Goal: Task Accomplishment & Management: Use online tool/utility

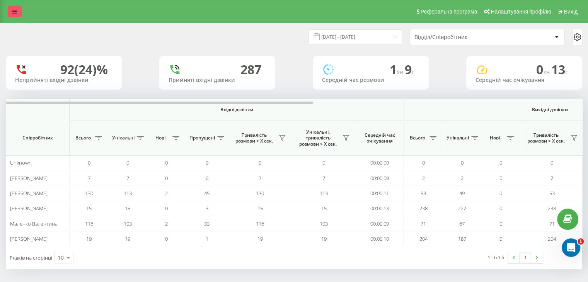
click at [12, 13] on icon at bounding box center [14, 11] width 5 height 5
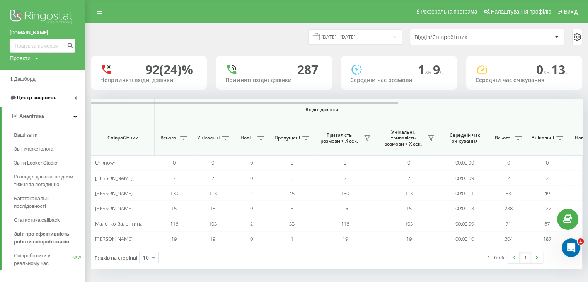
click at [47, 99] on span "Центр звернень" at bounding box center [36, 98] width 39 height 6
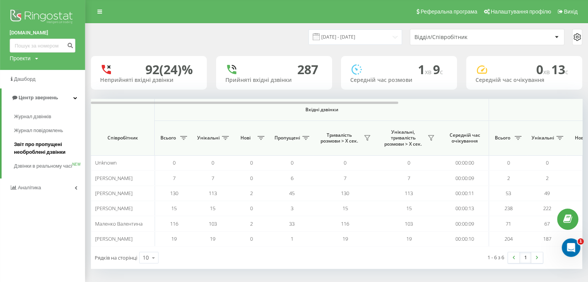
click at [41, 143] on span "Звіт про пропущені необроблені дзвінки" at bounding box center [47, 148] width 67 height 15
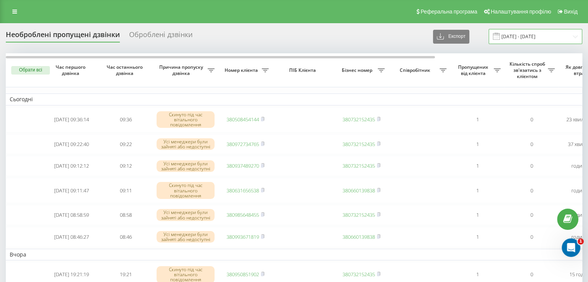
click at [519, 35] on input "21.08.2025 - 21.09.2025" at bounding box center [535, 36] width 94 height 15
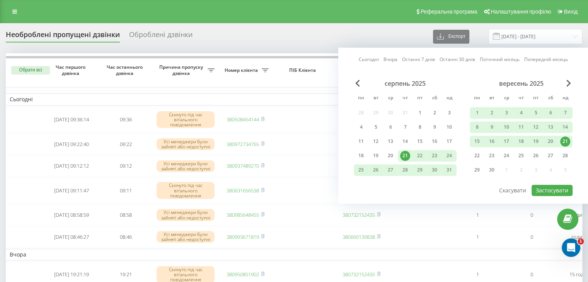
click at [372, 59] on link "Сьогодні" at bounding box center [369, 59] width 20 height 7
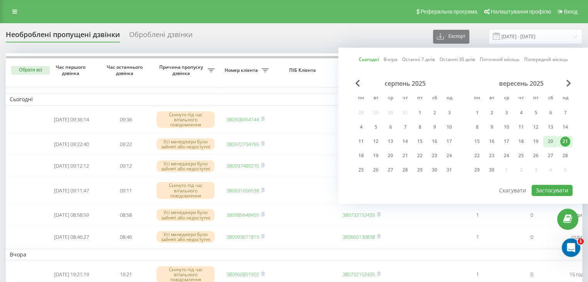
click at [549, 141] on div "20" at bounding box center [550, 141] width 10 height 10
click at [561, 139] on div "21" at bounding box center [565, 141] width 10 height 10
click at [560, 186] on button "Застосувати" at bounding box center [551, 190] width 41 height 11
type input "[DATE] - [DATE]"
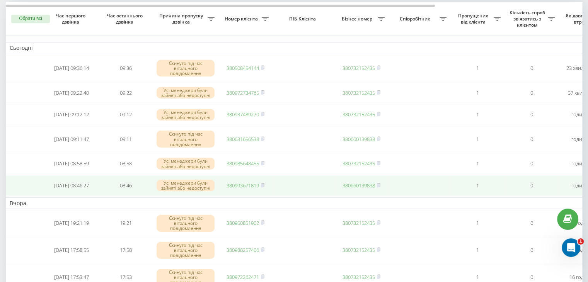
scroll to position [77, 0]
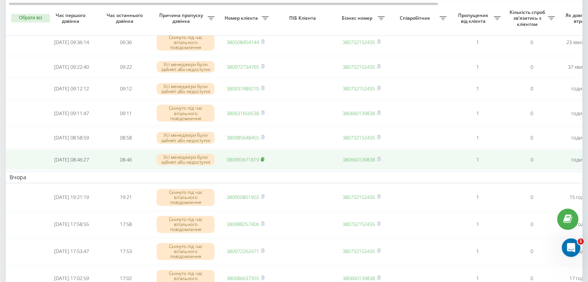
click at [264, 161] on icon at bounding box center [262, 158] width 3 height 3
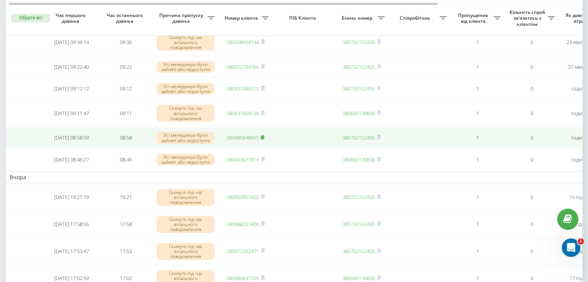
click at [263, 139] on rect at bounding box center [262, 137] width 2 height 3
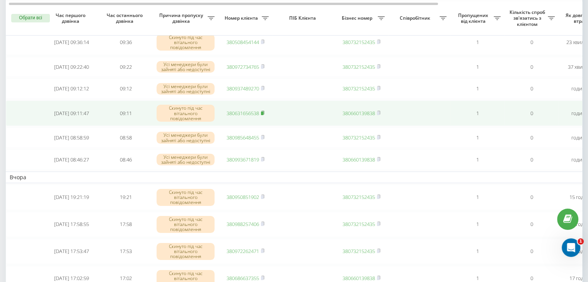
click at [264, 114] on icon at bounding box center [262, 113] width 3 height 5
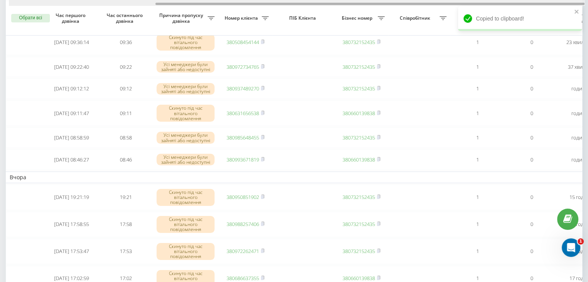
scroll to position [0, 196]
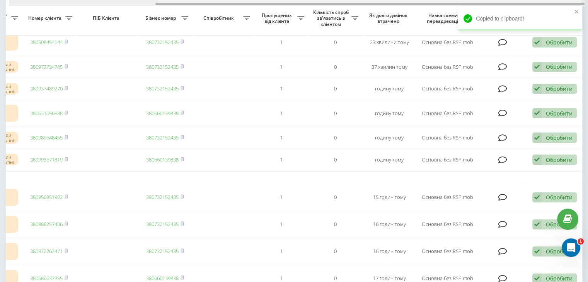
drag, startPoint x: 209, startPoint y: 0, endPoint x: 278, endPoint y: 0, distance: 68.8
click at [276, 0] on div at bounding box center [297, 3] width 576 height 6
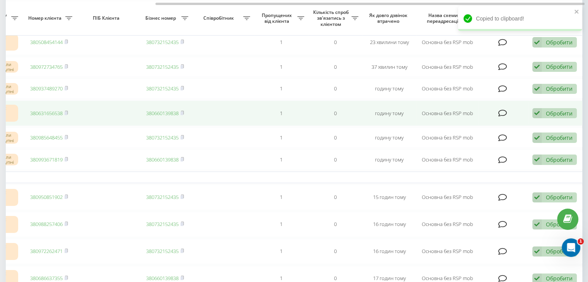
click at [538, 114] on icon at bounding box center [536, 113] width 9 height 10
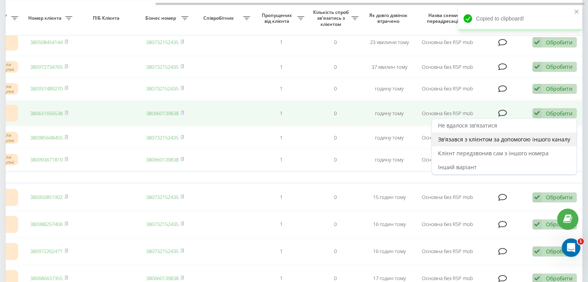
click at [525, 139] on span "Зв'язався з клієнтом за допомогою іншого каналу" at bounding box center [504, 139] width 132 height 7
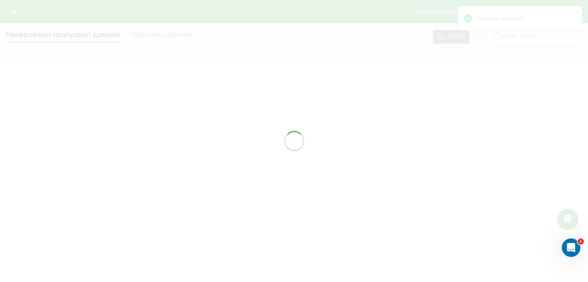
scroll to position [0, 0]
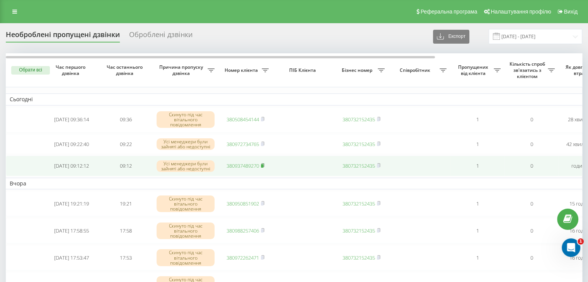
click at [263, 167] on rect at bounding box center [262, 165] width 2 height 3
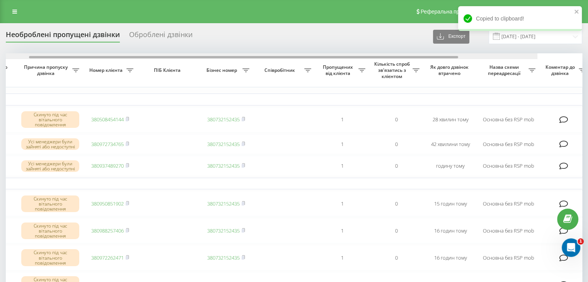
scroll to position [0, 196]
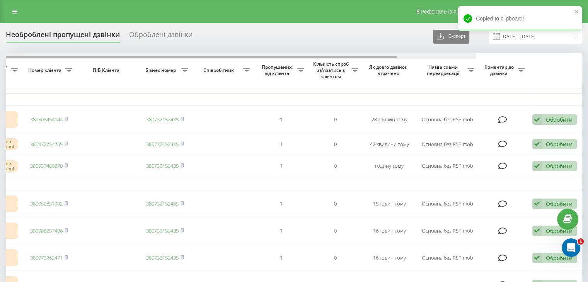
drag, startPoint x: 248, startPoint y: 57, endPoint x: 478, endPoint y: 70, distance: 230.3
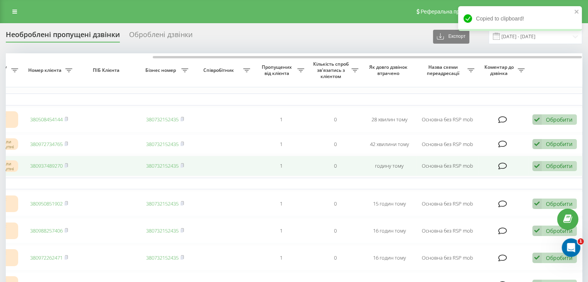
click at [551, 167] on div "Обробити" at bounding box center [559, 165] width 27 height 7
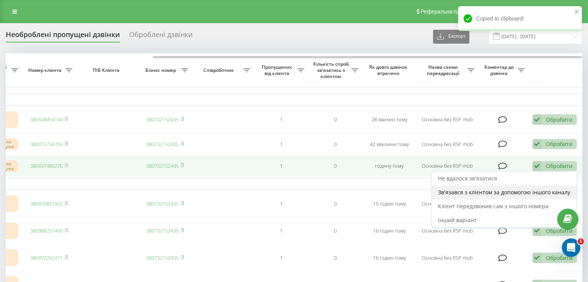
click at [502, 189] on div "Зв'язався з клієнтом за допомогою іншого каналу" at bounding box center [504, 192] width 145 height 14
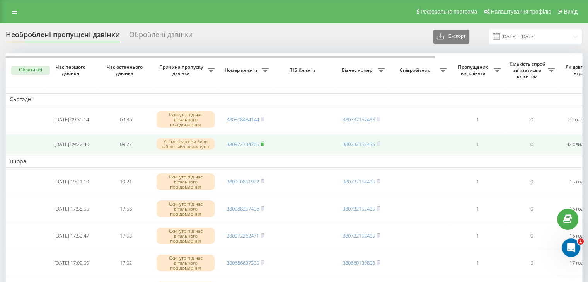
click at [263, 143] on rect at bounding box center [262, 143] width 2 height 3
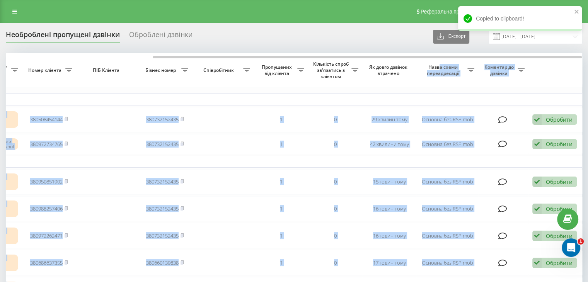
drag, startPoint x: 249, startPoint y: 56, endPoint x: 511, endPoint y: 99, distance: 265.9
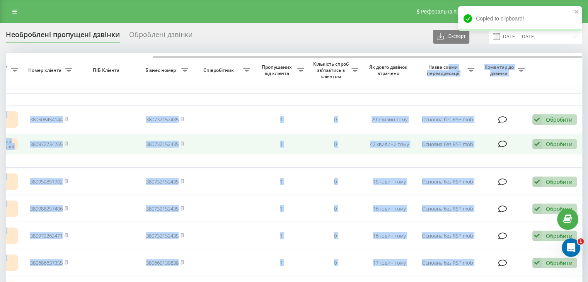
click at [548, 144] on div "Обробити" at bounding box center [559, 143] width 27 height 7
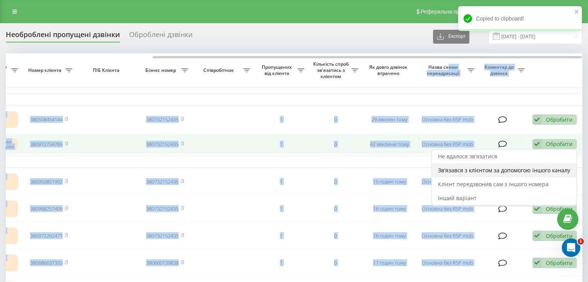
click at [513, 169] on span "Зв'язався з клієнтом за допомогою іншого каналу" at bounding box center [504, 170] width 132 height 7
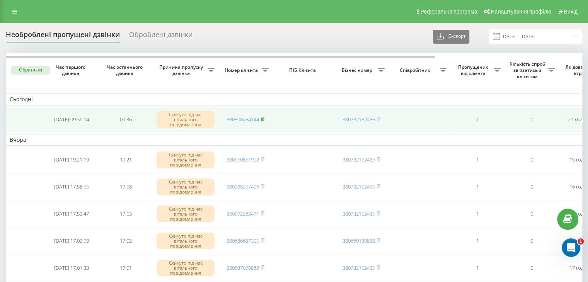
click at [262, 118] on rect at bounding box center [262, 119] width 2 height 3
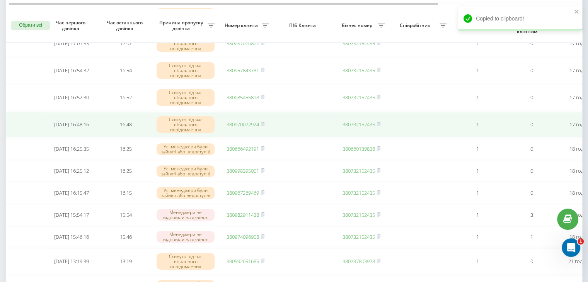
scroll to position [232, 0]
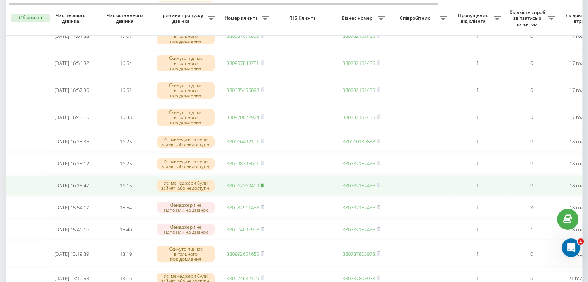
click at [264, 185] on icon at bounding box center [262, 185] width 3 height 5
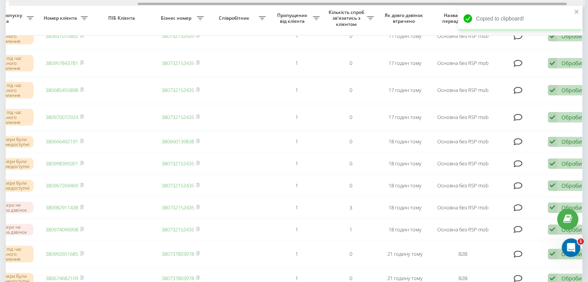
scroll to position [0, 196]
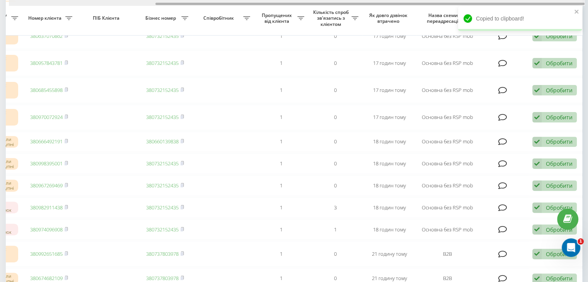
drag, startPoint x: 236, startPoint y: 3, endPoint x: 364, endPoint y: 3, distance: 127.9
click at [364, 3] on div at bounding box center [369, 4] width 429 height 2
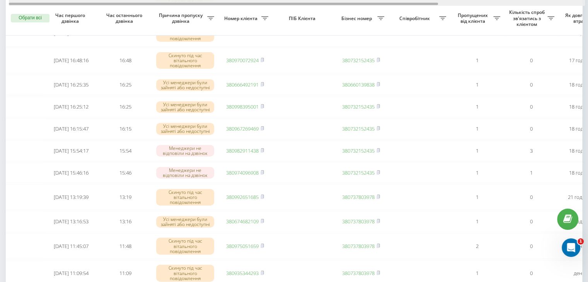
scroll to position [0, 0]
drag, startPoint x: 364, startPoint y: 4, endPoint x: 189, endPoint y: 4, distance: 175.4
click at [189, 5] on div at bounding box center [223, 4] width 429 height 2
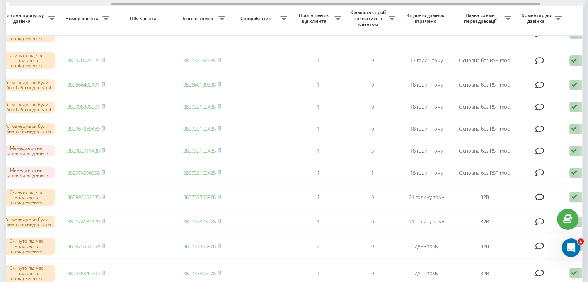
scroll to position [0, 196]
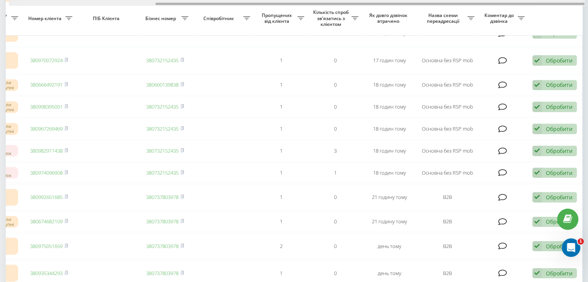
drag, startPoint x: 305, startPoint y: 3, endPoint x: 529, endPoint y: 10, distance: 223.4
click at [527, 9] on div "Обрати всі Час першого дзвінка Час останнього дзвінка Причина пропуску дзвінка …" at bounding box center [294, 64] width 576 height 598
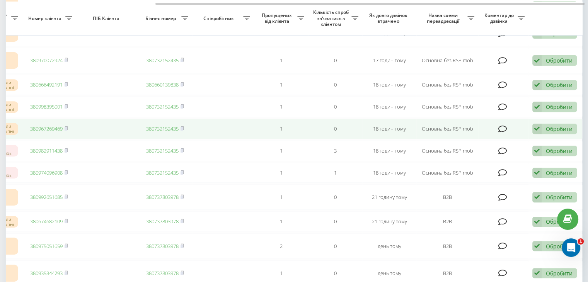
drag, startPoint x: 558, startPoint y: 129, endPoint x: 536, endPoint y: 136, distance: 23.7
click at [558, 129] on div "Обробити" at bounding box center [559, 128] width 27 height 7
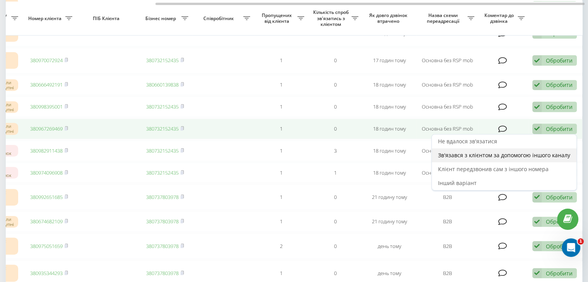
click at [512, 156] on span "Зв'язався з клієнтом за допомогою іншого каналу" at bounding box center [504, 154] width 132 height 7
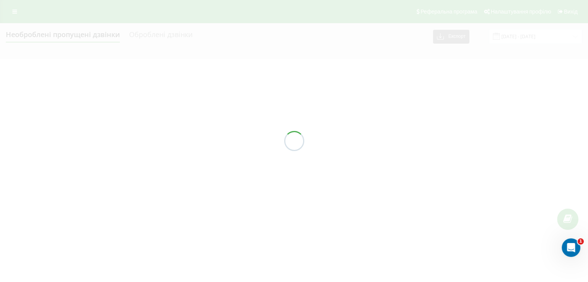
scroll to position [0, 0]
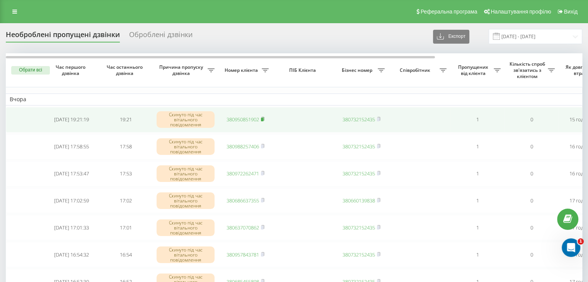
click at [263, 118] on rect at bounding box center [262, 119] width 2 height 3
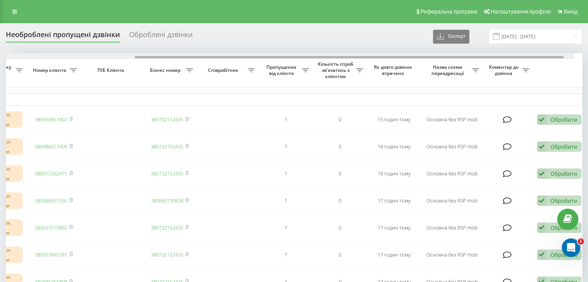
scroll to position [0, 196]
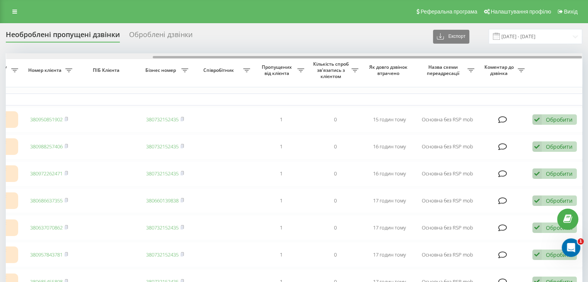
drag, startPoint x: 275, startPoint y: 58, endPoint x: 406, endPoint y: 53, distance: 131.4
click at [406, 53] on div at bounding box center [294, 56] width 576 height 6
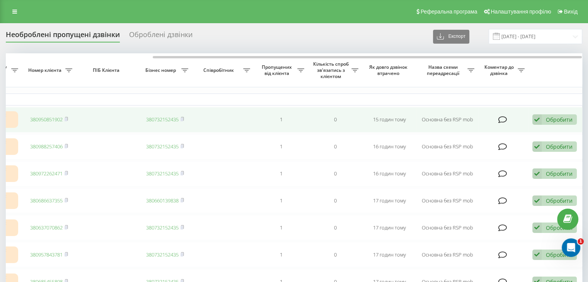
click at [552, 119] on div "Обробити" at bounding box center [559, 119] width 27 height 7
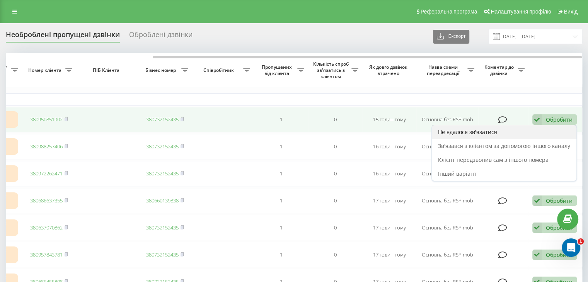
click at [521, 132] on div "Не вдалося зв'язатися" at bounding box center [504, 132] width 145 height 14
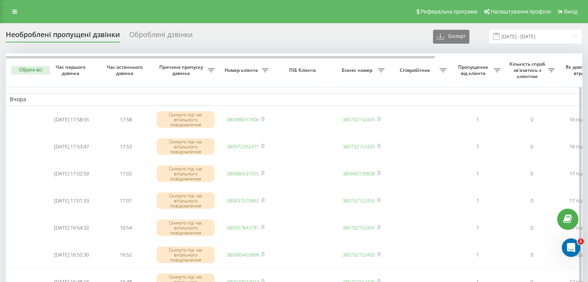
drag, startPoint x: 263, startPoint y: 117, endPoint x: 243, endPoint y: 105, distance: 23.4
click at [263, 118] on icon at bounding box center [262, 119] width 3 height 5
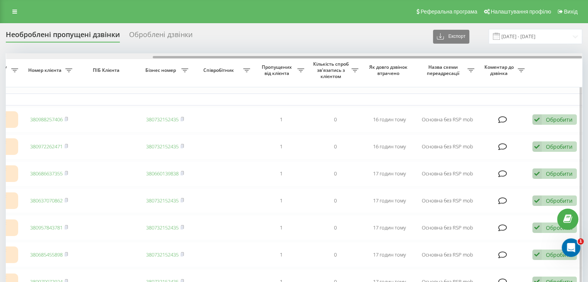
drag, startPoint x: 280, startPoint y: 57, endPoint x: 499, endPoint y: 95, distance: 222.3
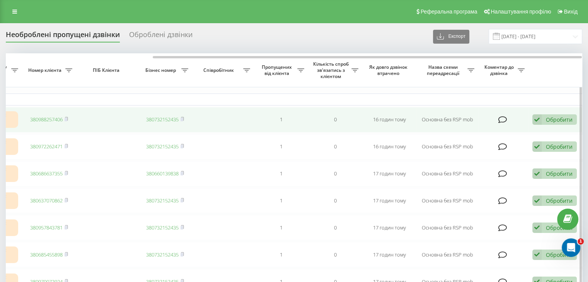
click at [546, 118] on div "Обробити" at bounding box center [559, 119] width 27 height 7
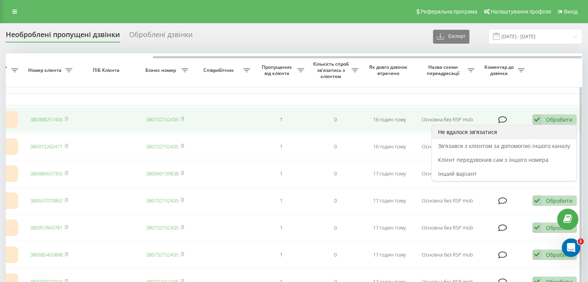
click at [529, 130] on div "Не вдалося зв'язатися" at bounding box center [504, 132] width 145 height 14
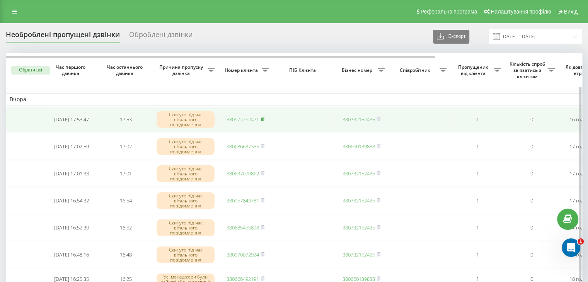
click at [264, 117] on icon at bounding box center [262, 118] width 3 height 3
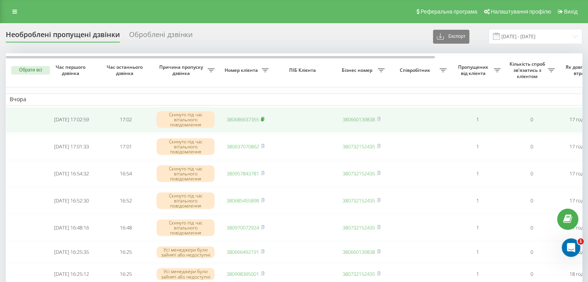
click at [263, 119] on rect at bounding box center [262, 119] width 2 height 3
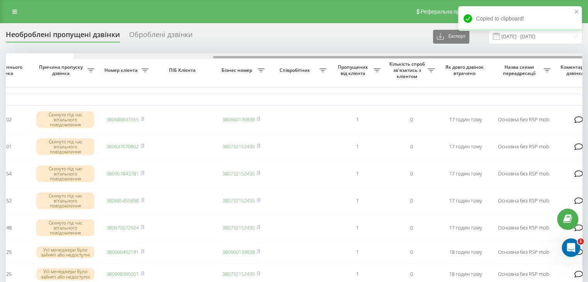
scroll to position [0, 196]
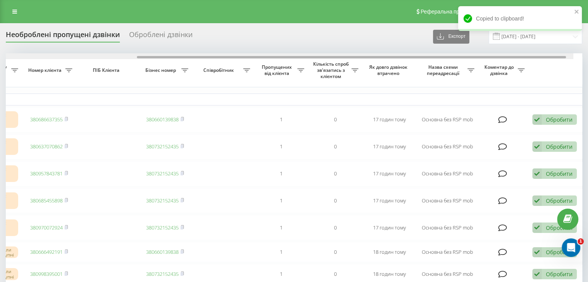
drag, startPoint x: 218, startPoint y: 57, endPoint x: 483, endPoint y: 76, distance: 266.5
click at [471, 71] on div "Обрати всі Час першого дзвінка Час останнього дзвінка Причина пропуску дзвінка …" at bounding box center [294, 281] width 576 height 456
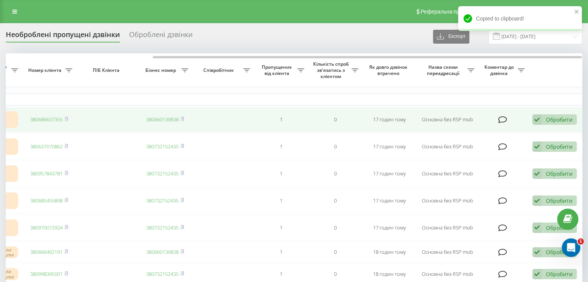
click at [544, 119] on div "Обробити Не вдалося зв'язатися Зв'язався з клієнтом за допомогою іншого каналу …" at bounding box center [554, 119] width 44 height 10
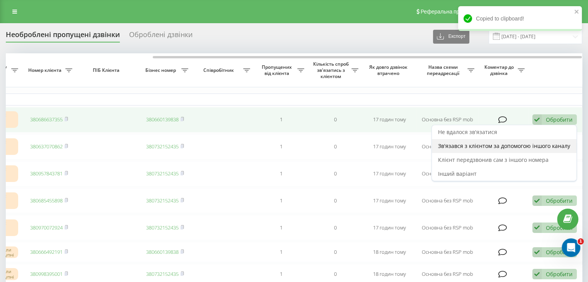
click at [520, 144] on span "Зв'язався з клієнтом за допомогою іншого каналу" at bounding box center [504, 145] width 132 height 7
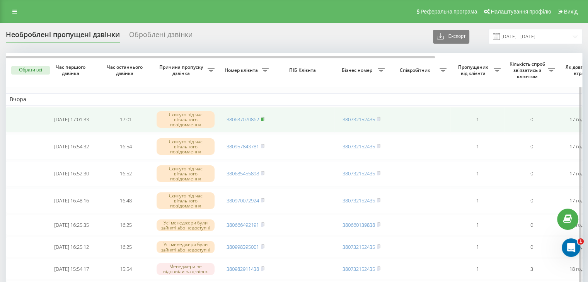
click at [262, 118] on rect at bounding box center [262, 119] width 2 height 3
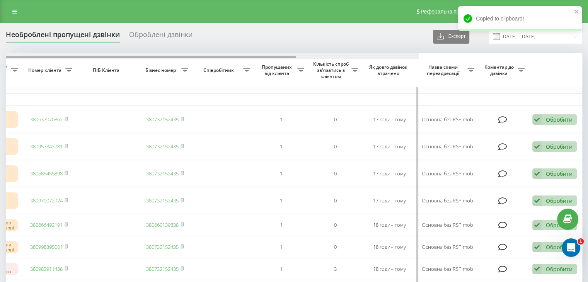
drag, startPoint x: 272, startPoint y: 57, endPoint x: 498, endPoint y: 68, distance: 225.9
click at [494, 66] on div "Обрати всі Час першого дзвінка Час останнього дзвінка Причина пропуску дзвінка …" at bounding box center [294, 267] width 576 height 428
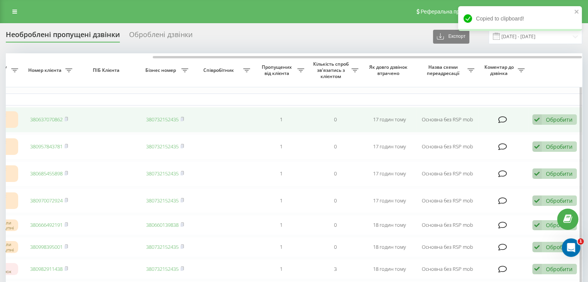
click at [561, 114] on div "Обробити Не вдалося зв'язатися Зв'язався з клієнтом за допомогою іншого каналу …" at bounding box center [554, 119] width 44 height 10
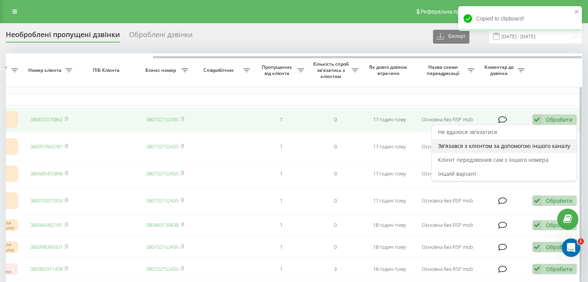
click at [529, 143] on span "Зв'язався з клієнтом за допомогою іншого каналу" at bounding box center [504, 145] width 132 height 7
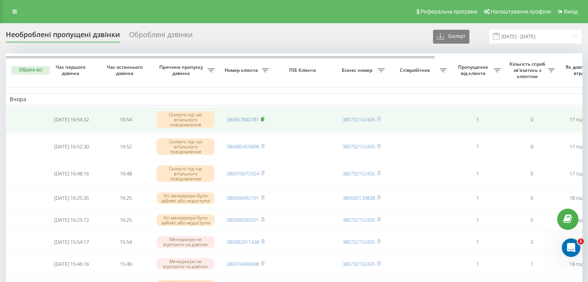
click at [262, 119] on rect at bounding box center [262, 119] width 2 height 3
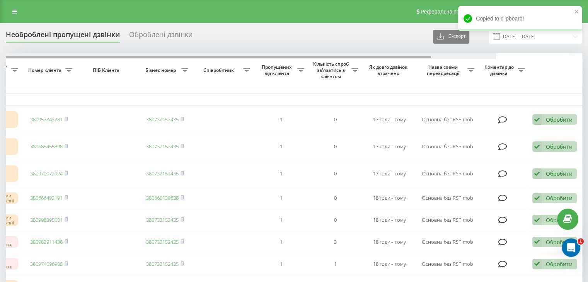
drag, startPoint x: 302, startPoint y: 58, endPoint x: 472, endPoint y: 65, distance: 170.6
click at [462, 61] on div "Обрати всі Час першого дзвінка Час останнього дзвінка Причина пропуску дзвінка …" at bounding box center [294, 253] width 576 height 401
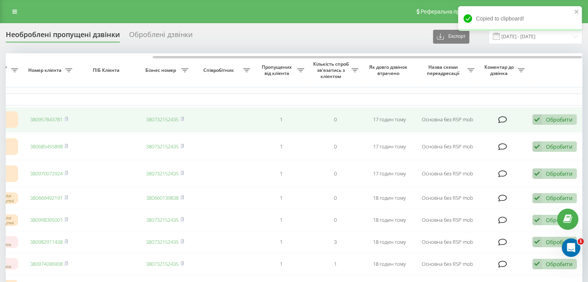
click at [546, 117] on div "Обробити" at bounding box center [559, 119] width 27 height 7
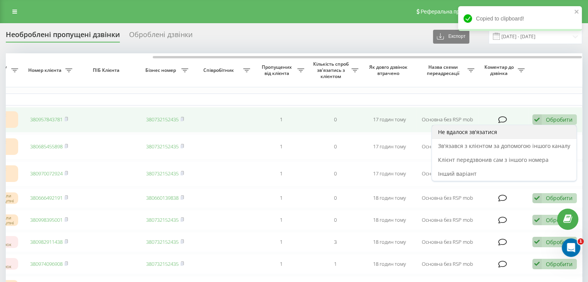
click at [529, 129] on div "Не вдалося зв'язатися" at bounding box center [504, 132] width 145 height 14
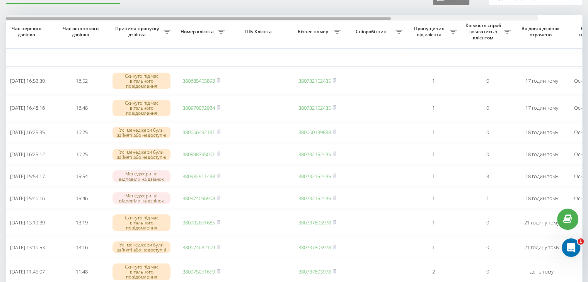
scroll to position [0, 0]
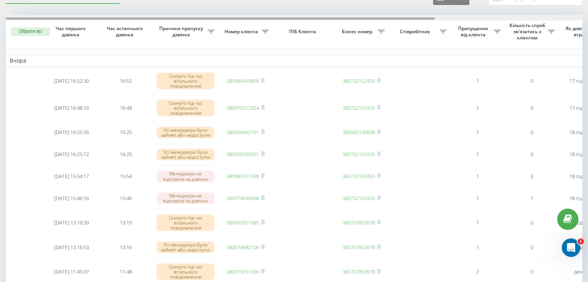
drag, startPoint x: 255, startPoint y: 18, endPoint x: 153, endPoint y: 16, distance: 102.4
click at [153, 16] on div at bounding box center [294, 18] width 576 height 6
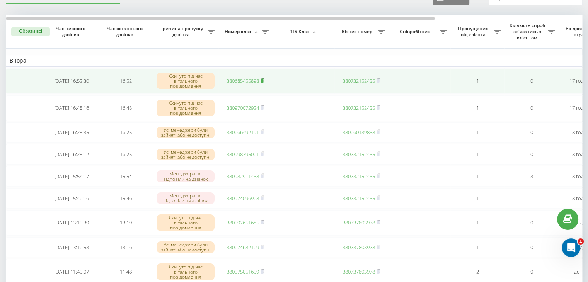
click at [263, 79] on rect at bounding box center [262, 80] width 2 height 3
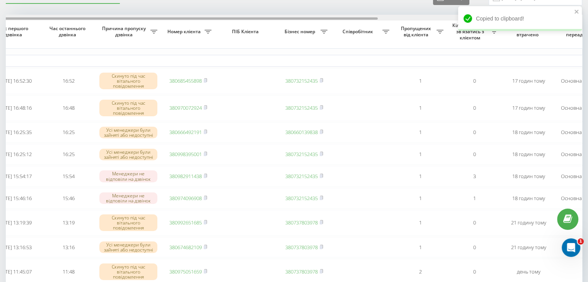
scroll to position [0, 196]
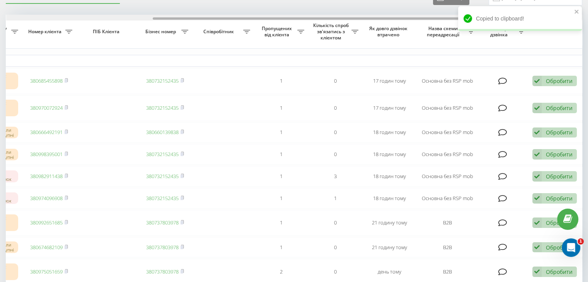
drag, startPoint x: 308, startPoint y: 18, endPoint x: 560, endPoint y: 34, distance: 252.5
click at [557, 33] on div "balka-book.com Проекти balka-book.com Дашборд Центр звернень Журнал дзвінків Жу…" at bounding box center [294, 102] width 588 height 282
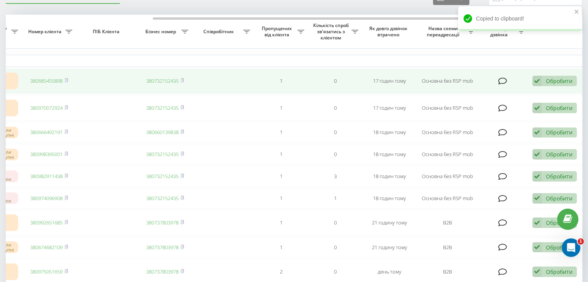
drag, startPoint x: 567, startPoint y: 79, endPoint x: 556, endPoint y: 87, distance: 12.8
click at [565, 80] on div "Обробити" at bounding box center [559, 80] width 27 height 7
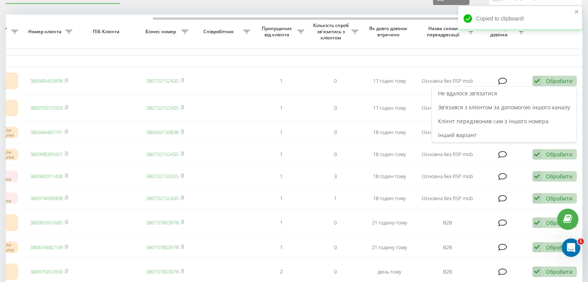
drag, startPoint x: 541, startPoint y: 105, endPoint x: 464, endPoint y: 110, distance: 77.4
click at [541, 106] on span "Зв'язався з клієнтом за допомогою іншого каналу" at bounding box center [504, 107] width 132 height 7
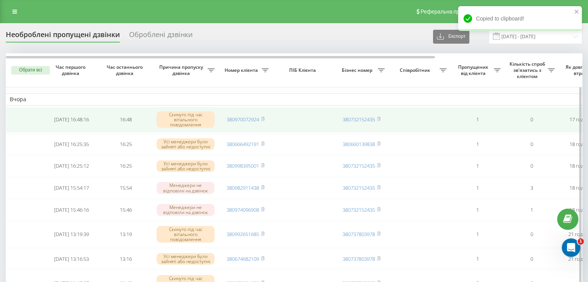
click at [262, 118] on rect at bounding box center [262, 119] width 2 height 3
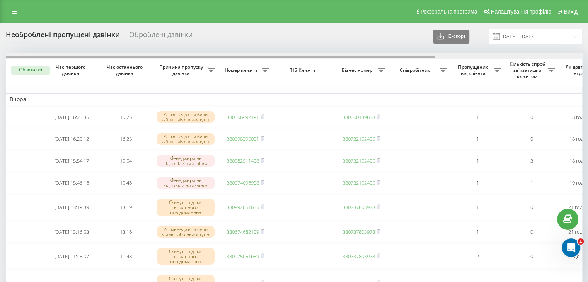
drag, startPoint x: 236, startPoint y: 56, endPoint x: 198, endPoint y: 62, distance: 39.1
click at [163, 48] on div "Необроблені пропущені дзвінки Оброблені дзвінки Експорт .csv .xlsx 20.09.2025 -…" at bounding box center [294, 216] width 576 height 375
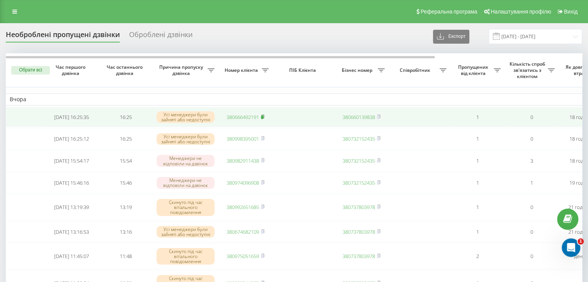
click at [263, 117] on rect at bounding box center [262, 117] width 2 height 3
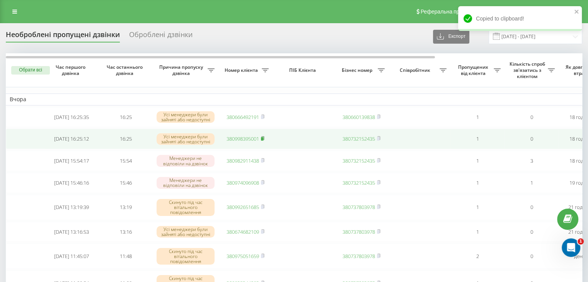
click at [262, 140] on rect at bounding box center [262, 138] width 2 height 3
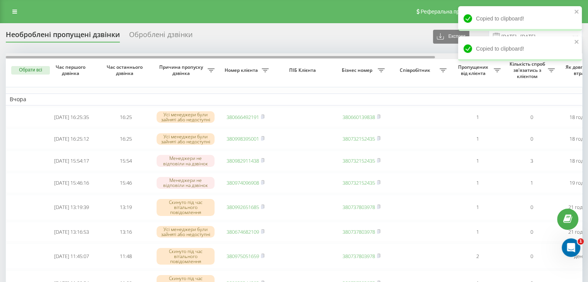
scroll to position [0, 196]
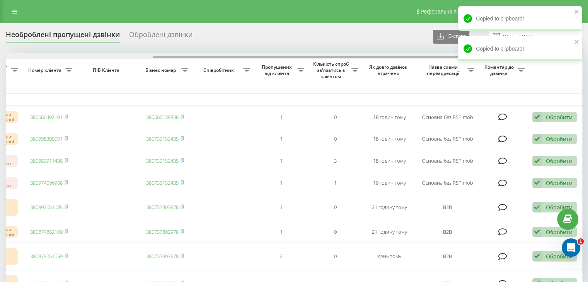
drag, startPoint x: 272, startPoint y: 56, endPoint x: 397, endPoint y: 54, distance: 124.8
click at [397, 54] on div at bounding box center [294, 56] width 576 height 6
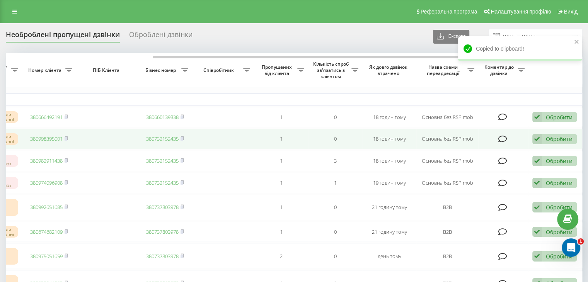
click at [553, 140] on div "Обробити" at bounding box center [559, 138] width 27 height 7
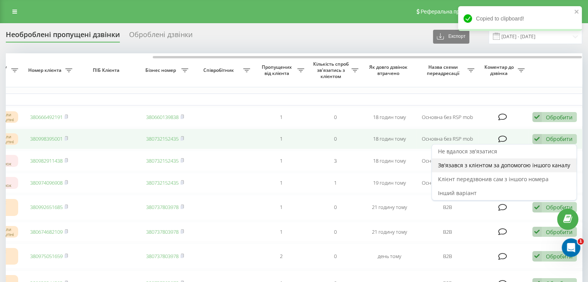
click at [514, 167] on span "Зв'язався з клієнтом за допомогою іншого каналу" at bounding box center [504, 165] width 132 height 7
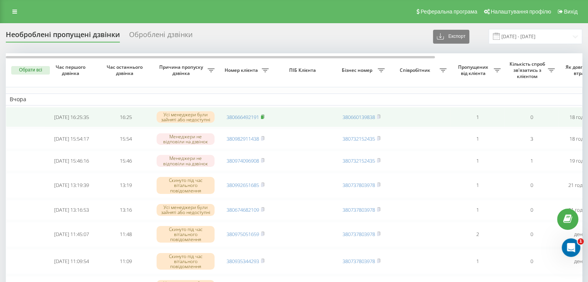
click at [263, 116] on rect at bounding box center [262, 117] width 2 height 3
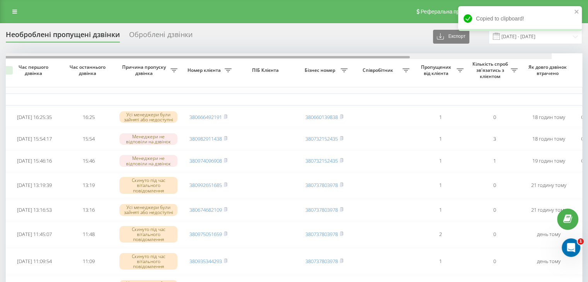
scroll to position [0, 0]
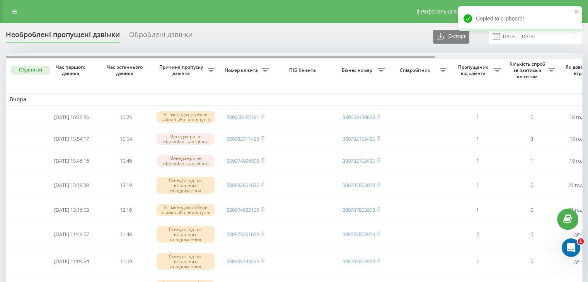
drag, startPoint x: 274, startPoint y: 56, endPoint x: 199, endPoint y: 64, distance: 75.0
click at [215, 65] on div "Обрати всі Час першого дзвінка Час останнього дзвінка Причина пропуску дзвінка …" at bounding box center [294, 202] width 576 height 298
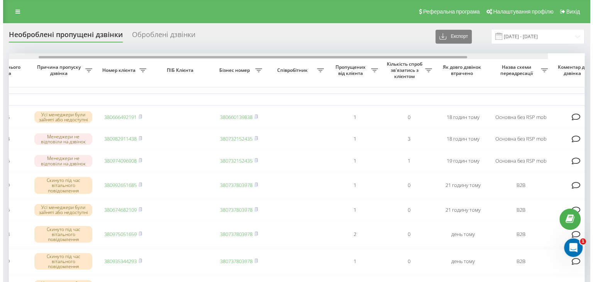
scroll to position [0, 196]
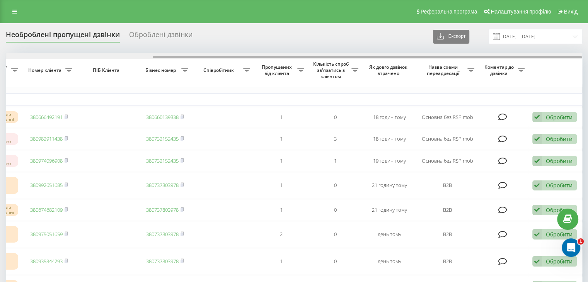
drag, startPoint x: 250, startPoint y: 57, endPoint x: 517, endPoint y: 96, distance: 269.8
click at [481, 71] on div "Обрати всі Час першого дзвінка Час останнього дзвінка Причина пропуску дзвінка …" at bounding box center [294, 202] width 576 height 298
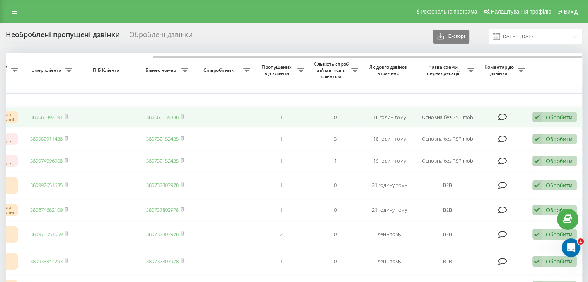
click at [541, 119] on icon at bounding box center [536, 117] width 9 height 10
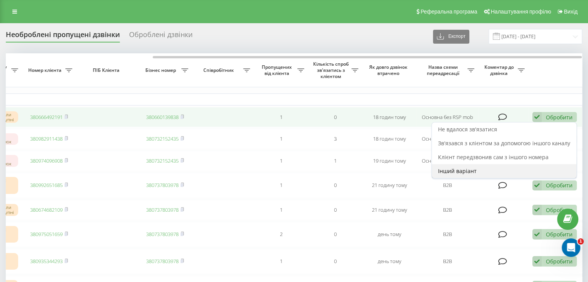
click at [456, 170] on span "Інший варіант" at bounding box center [457, 170] width 39 height 7
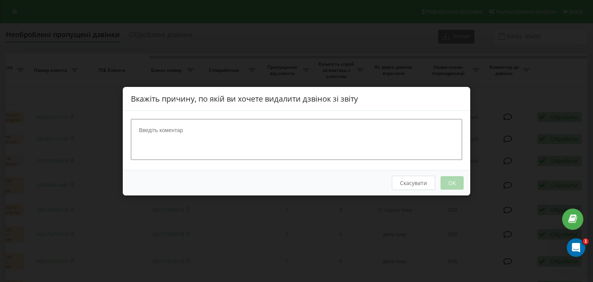
click at [169, 129] on textarea at bounding box center [297, 139] width 332 height 41
type textarea "вже зателефонувала"
click at [455, 178] on button "OK" at bounding box center [452, 183] width 23 height 14
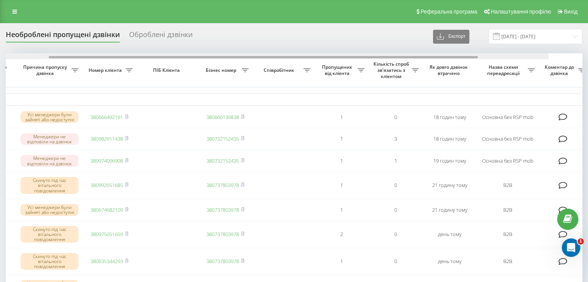
scroll to position [0, 0]
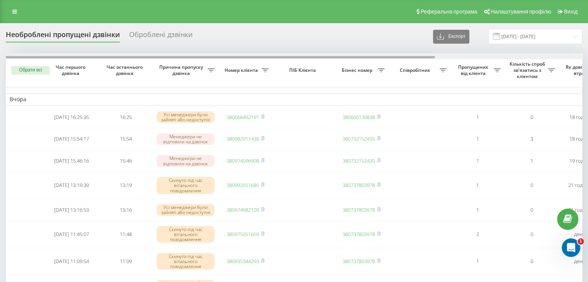
drag, startPoint x: 292, startPoint y: 56, endPoint x: 236, endPoint y: 67, distance: 56.6
click at [236, 67] on div "Обрати всі Час першого дзвінка Час останнього дзвінка Причина пропуску дзвінка …" at bounding box center [294, 202] width 576 height 298
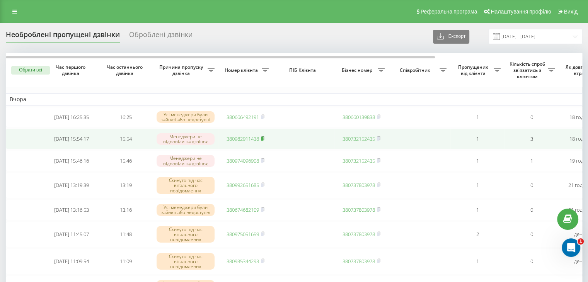
click at [264, 139] on icon at bounding box center [262, 138] width 3 height 5
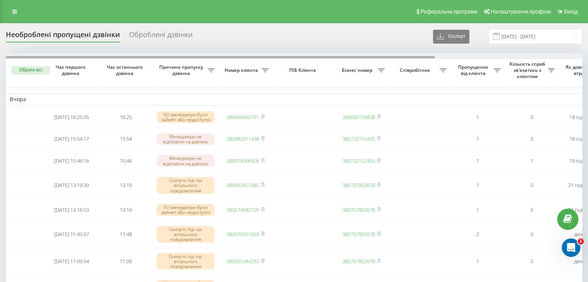
scroll to position [0, 196]
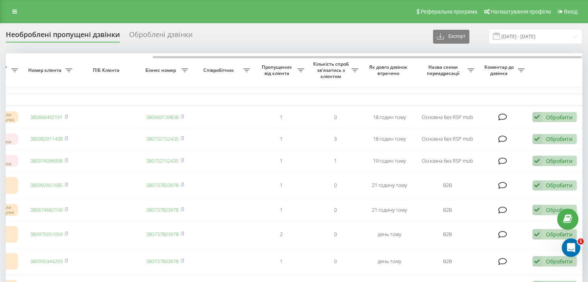
drag, startPoint x: 246, startPoint y: 55, endPoint x: 394, endPoint y: 71, distance: 149.3
click at [362, 60] on div "Обрати всі Час першого дзвінка Час останнього дзвінка Причина пропуску дзвінка …" at bounding box center [294, 202] width 576 height 298
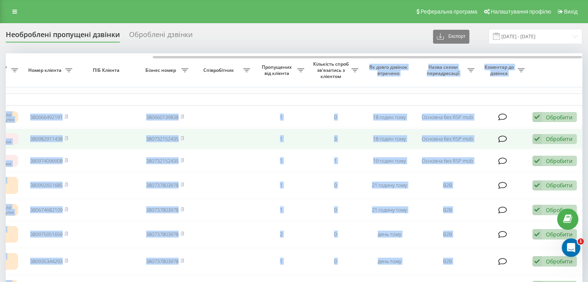
click at [553, 145] on div "Обробити Не вдалося зв'язатися Зв'язався з клієнтом за допомогою іншого каналу …" at bounding box center [554, 139] width 44 height 10
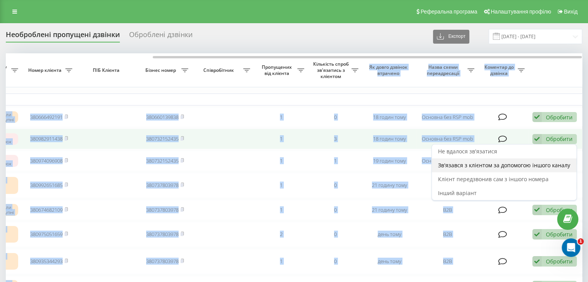
click at [536, 167] on span "Зв'язався з клієнтом за допомогою іншого каналу" at bounding box center [504, 165] width 132 height 7
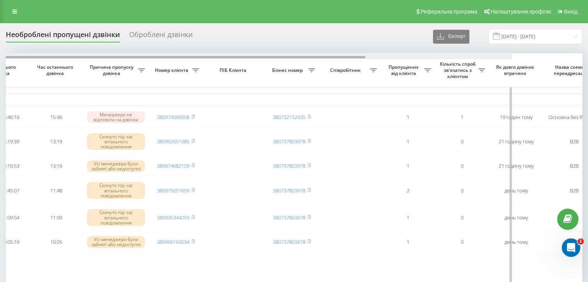
scroll to position [0, 0]
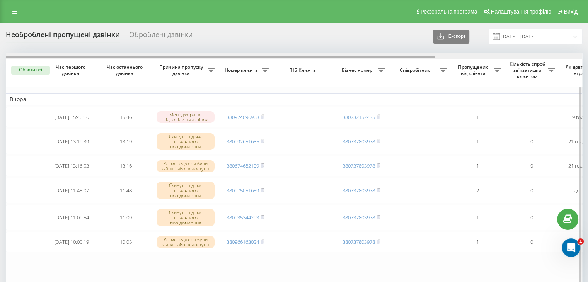
drag, startPoint x: 246, startPoint y: 57, endPoint x: 207, endPoint y: 73, distance: 41.9
click at [185, 54] on div at bounding box center [294, 56] width 576 height 6
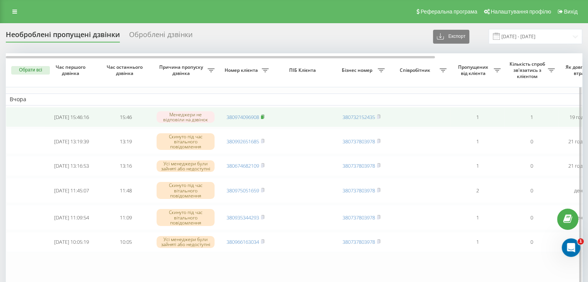
click at [264, 115] on icon at bounding box center [262, 116] width 3 height 5
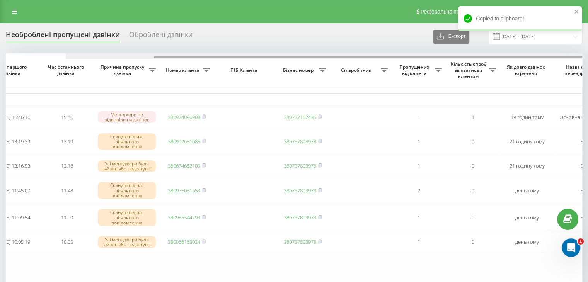
scroll to position [0, 196]
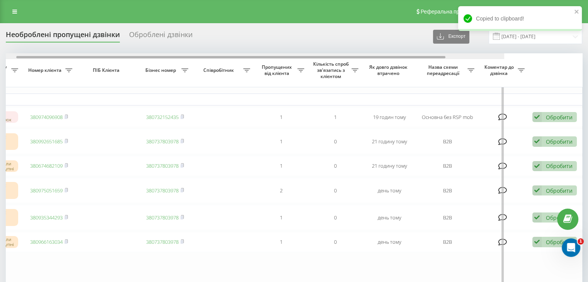
drag, startPoint x: 291, startPoint y: 58, endPoint x: 530, endPoint y: 65, distance: 238.9
click at [530, 65] on div "Обрати всі Час першого дзвінка Час останнього дзвінка Причина пропуску дзвінка …" at bounding box center [294, 180] width 576 height 254
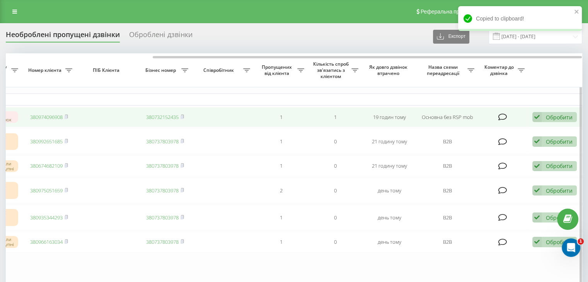
drag, startPoint x: 563, startPoint y: 117, endPoint x: 545, endPoint y: 122, distance: 18.4
click at [561, 117] on div "Обробити" at bounding box center [559, 117] width 27 height 7
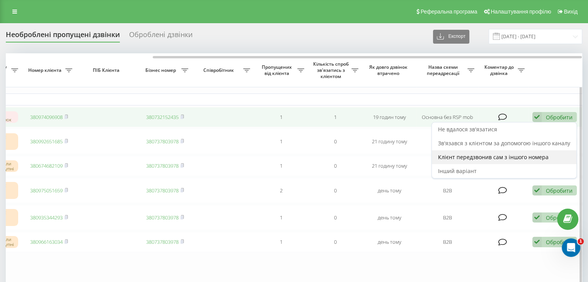
click at [510, 155] on span "Клієнт передзвонив сам з іншого номера" at bounding box center [493, 156] width 111 height 7
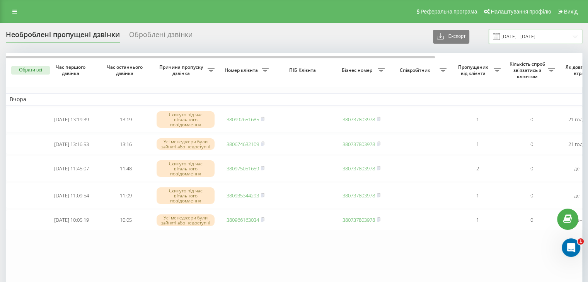
click at [528, 37] on input "20.09.2025 - 21.09.2025" at bounding box center [535, 36] width 94 height 15
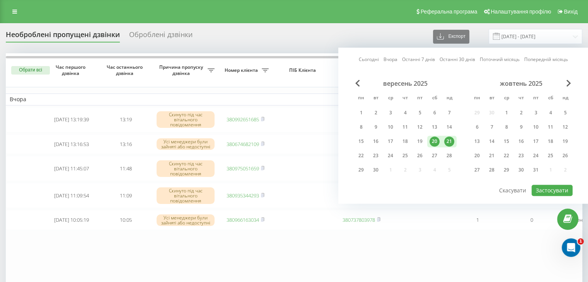
click at [364, 62] on link "Сьогодні" at bounding box center [369, 59] width 20 height 7
click at [551, 187] on button "Застосувати" at bounding box center [551, 190] width 41 height 11
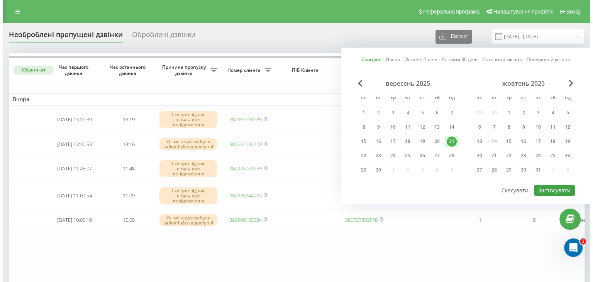
type input "[DATE] - [DATE]"
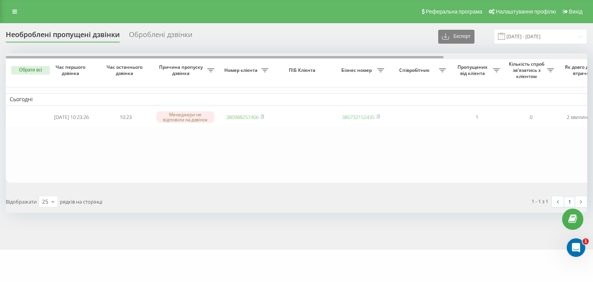
drag, startPoint x: 238, startPoint y: 57, endPoint x: 212, endPoint y: 64, distance: 26.7
click at [212, 64] on div "Обрати всі Час першого дзвінка Час останнього дзвінка Причина пропуску дзвінка …" at bounding box center [297, 117] width 582 height 129
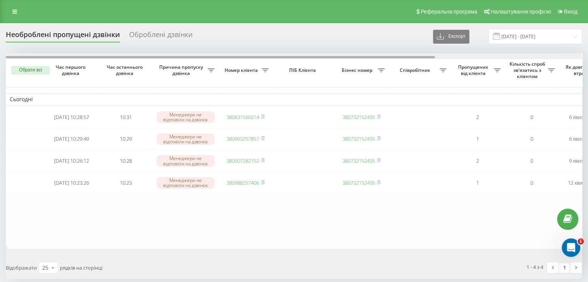
drag, startPoint x: 289, startPoint y: 58, endPoint x: 170, endPoint y: 52, distance: 118.8
click at [171, 52] on div "Необроблені пропущені дзвінки Оброблені дзвінки Експорт .csv .xlsx [DATE] - [DA…" at bounding box center [294, 154] width 576 height 250
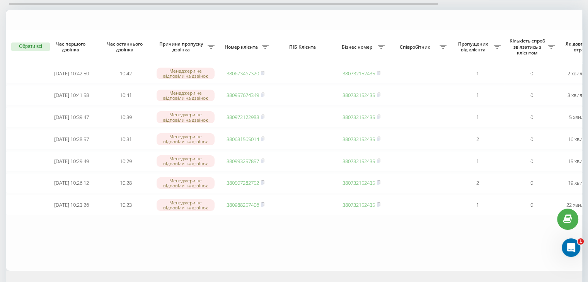
scroll to position [77, 0]
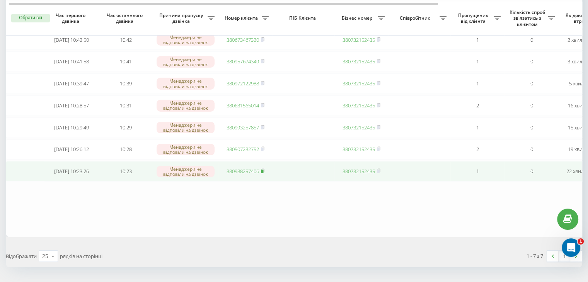
click at [264, 173] on icon at bounding box center [262, 170] width 3 height 5
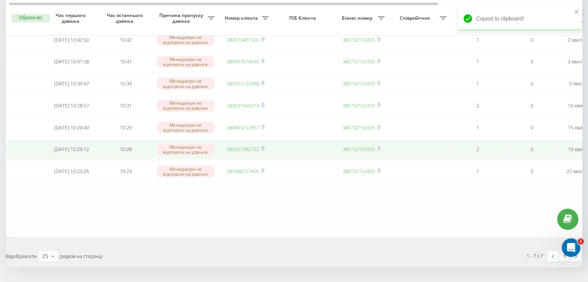
drag, startPoint x: 264, startPoint y: 179, endPoint x: 250, endPoint y: 164, distance: 20.8
click at [264, 173] on icon at bounding box center [262, 170] width 3 height 5
click at [262, 151] on rect at bounding box center [262, 149] width 2 height 3
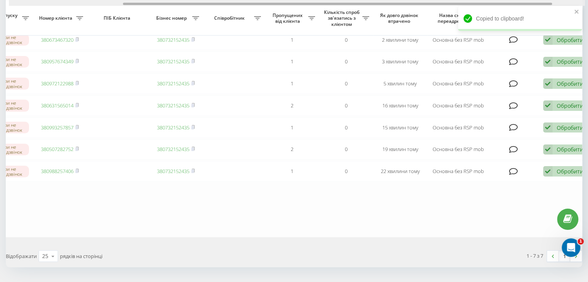
scroll to position [0, 196]
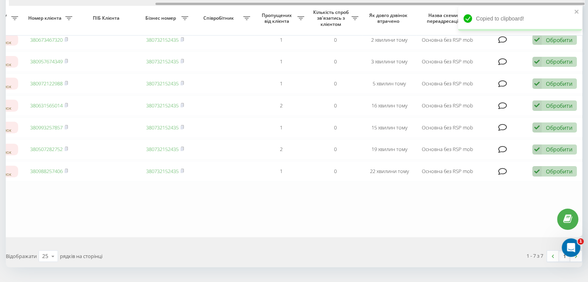
drag, startPoint x: 249, startPoint y: 3, endPoint x: 470, endPoint y: 36, distance: 223.4
click at [454, 10] on div "Обрати всі Час першого дзвінка Час останнього дзвінка Причина пропуску дзвінка …" at bounding box center [294, 106] width 576 height 261
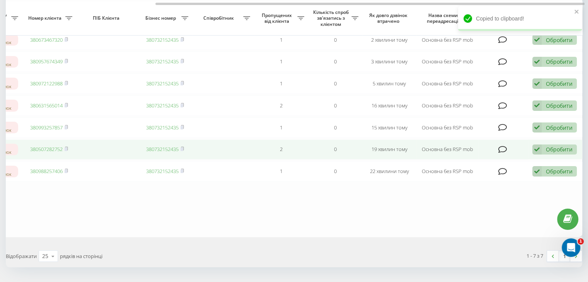
click at [547, 153] on td "Обробити Не вдалося зв'язатися Зв'язався з клієнтом за допомогою іншого каналу …" at bounding box center [555, 149] width 54 height 20
click at [547, 153] on div "Обробити" at bounding box center [559, 149] width 27 height 7
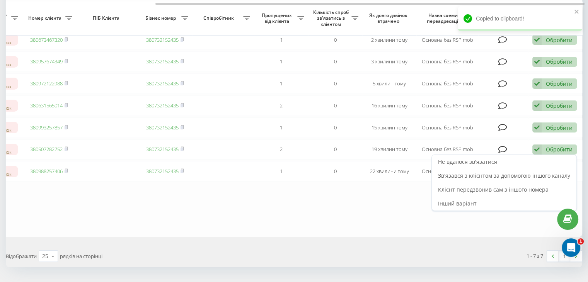
click at [531, 178] on div "Зв'язався з клієнтом за допомогою іншого каналу" at bounding box center [504, 176] width 145 height 14
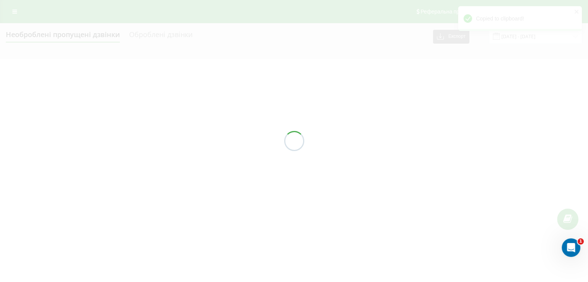
scroll to position [0, 0]
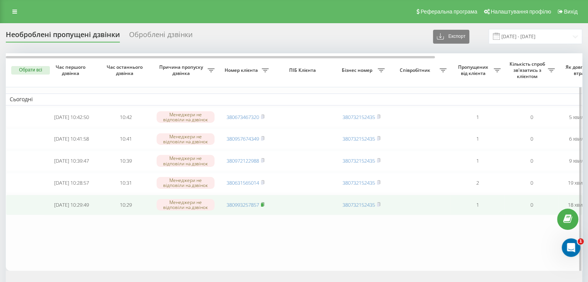
click at [262, 207] on rect at bounding box center [262, 204] width 2 height 3
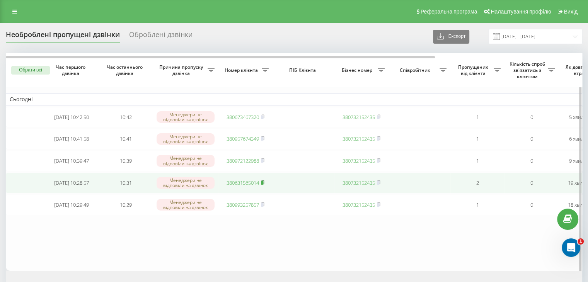
click at [263, 185] on rect at bounding box center [262, 182] width 2 height 3
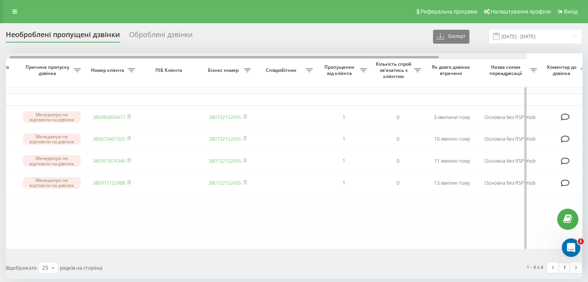
scroll to position [0, 21]
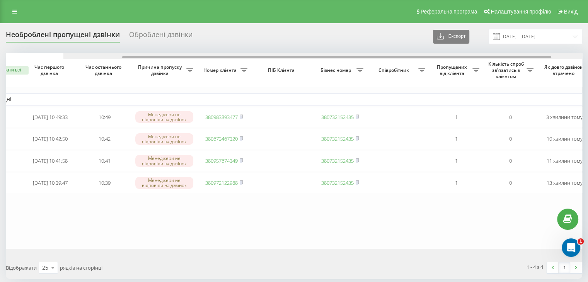
drag, startPoint x: 0, startPoint y: 0, endPoint x: 182, endPoint y: 68, distance: 194.4
click at [184, 68] on div "Обрати всі Час першого дзвінка Час останнього дзвінка Причина пропуску дзвінка …" at bounding box center [294, 150] width 576 height 195
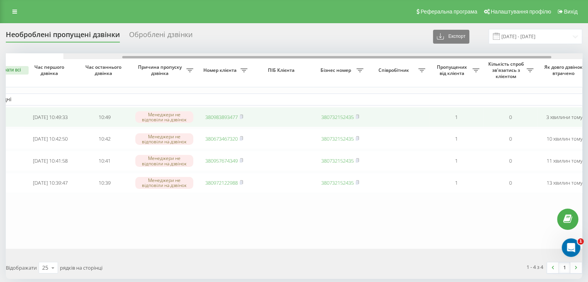
scroll to position [0, 0]
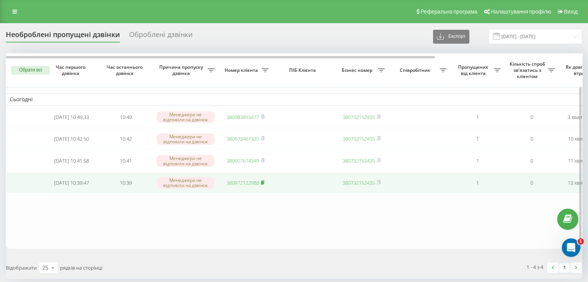
click at [264, 184] on icon at bounding box center [262, 181] width 3 height 3
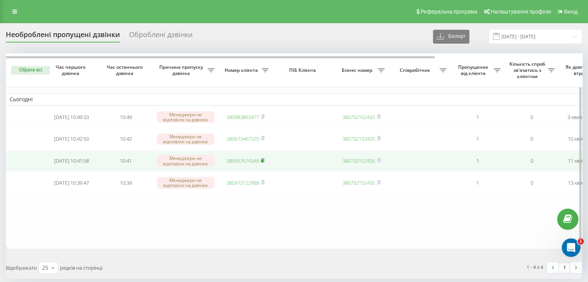
click at [264, 162] on icon at bounding box center [262, 159] width 3 height 3
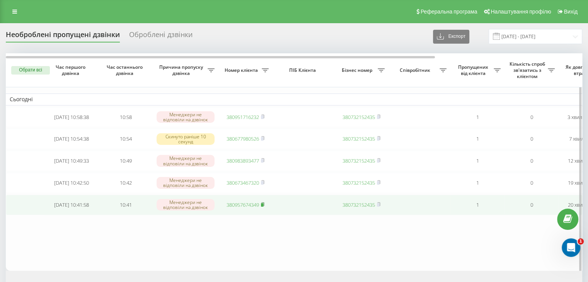
click at [263, 207] on rect at bounding box center [262, 204] width 2 height 3
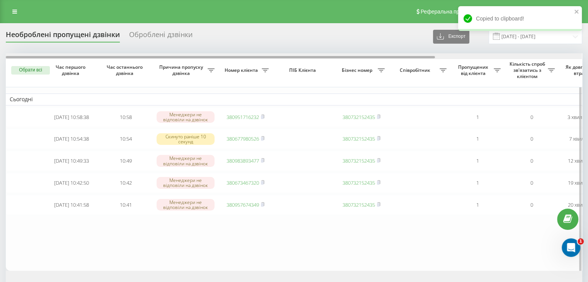
scroll to position [0, 196]
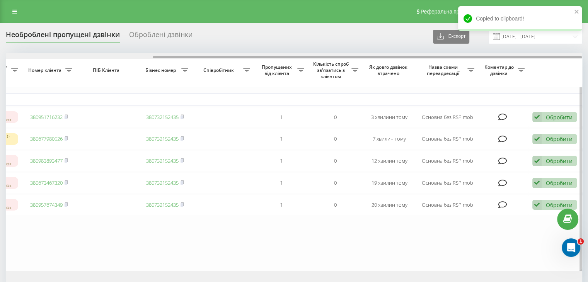
drag, startPoint x: 283, startPoint y: 56, endPoint x: 338, endPoint y: 56, distance: 55.6
click at [338, 56] on div at bounding box center [294, 56] width 576 height 6
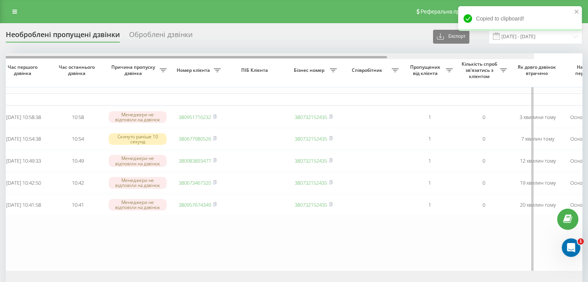
scroll to position [0, 0]
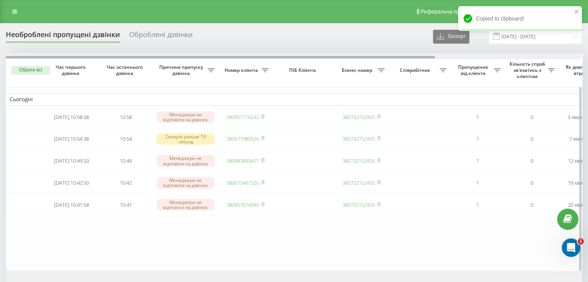
drag, startPoint x: 361, startPoint y: 58, endPoint x: 134, endPoint y: 56, distance: 227.2
click at [134, 56] on div at bounding box center [220, 57] width 429 height 2
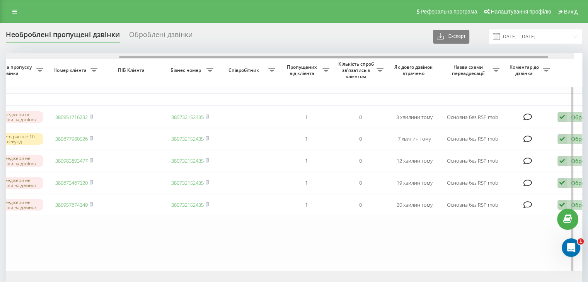
scroll to position [0, 196]
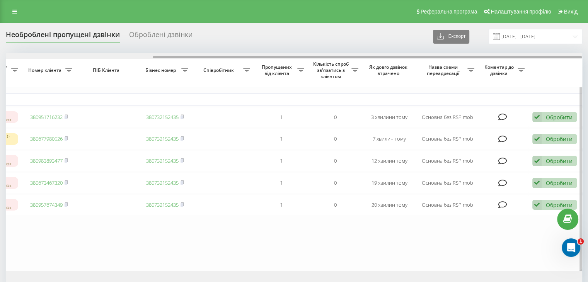
drag, startPoint x: 272, startPoint y: 57, endPoint x: 403, endPoint y: 68, distance: 131.5
click at [451, 54] on div at bounding box center [294, 56] width 576 height 6
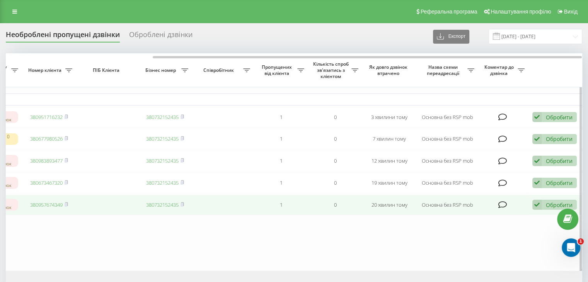
drag, startPoint x: 546, startPoint y: 209, endPoint x: 539, endPoint y: 209, distance: 6.6
click at [546, 209] on div "Обробити" at bounding box center [559, 204] width 27 height 7
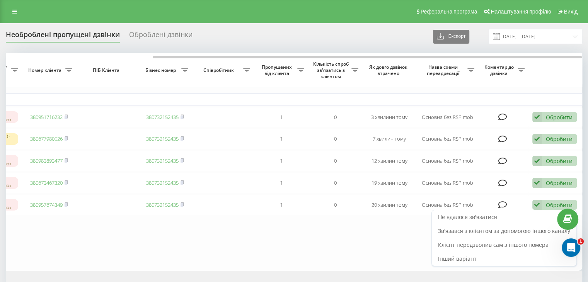
click at [500, 224] on div "Не вдалося зв'язатися" at bounding box center [504, 217] width 145 height 14
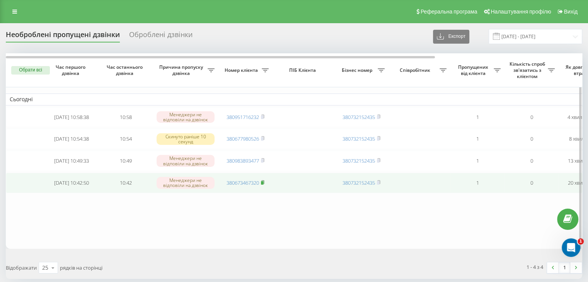
click at [264, 185] on icon at bounding box center [262, 182] width 3 height 5
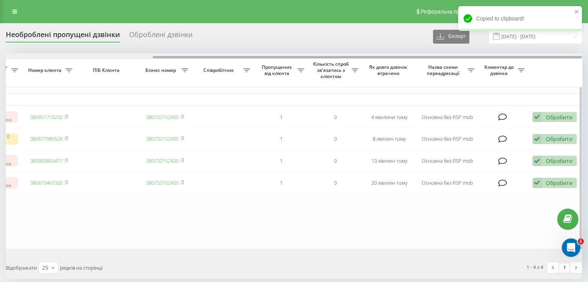
drag, startPoint x: 265, startPoint y: 56, endPoint x: 530, endPoint y: 98, distance: 267.6
click at [499, 75] on div "Обрати всі Час першого дзвінка Час останнього дзвінка Причина пропуску дзвінка …" at bounding box center [294, 150] width 576 height 195
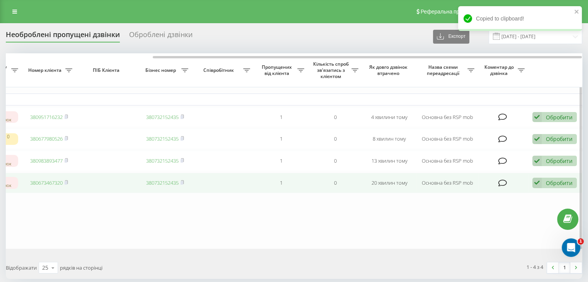
drag, startPoint x: 548, startPoint y: 185, endPoint x: 525, endPoint y: 207, distance: 30.9
click at [548, 186] on div "Обробити" at bounding box center [559, 182] width 27 height 7
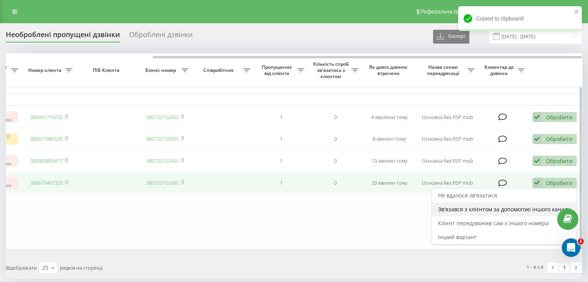
click at [515, 213] on span "Зв'язався з клієнтом за допомогою іншого каналу" at bounding box center [504, 209] width 132 height 7
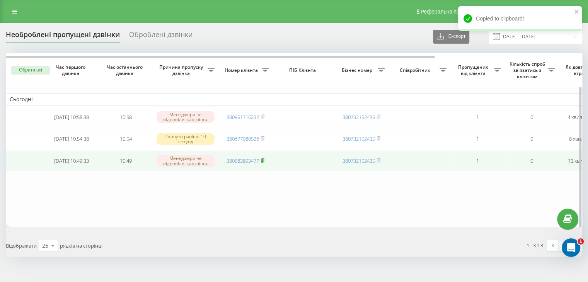
click at [263, 163] on rect at bounding box center [262, 160] width 2 height 3
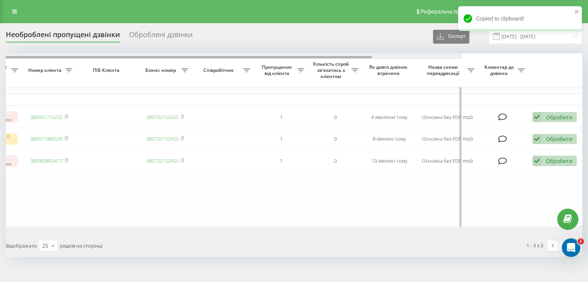
drag, startPoint x: 272, startPoint y: 57, endPoint x: 511, endPoint y: 67, distance: 239.0
click at [510, 66] on div "Обрати всі Час першого дзвінка Час останнього дзвінка Причина пропуску дзвінка …" at bounding box center [294, 139] width 576 height 173
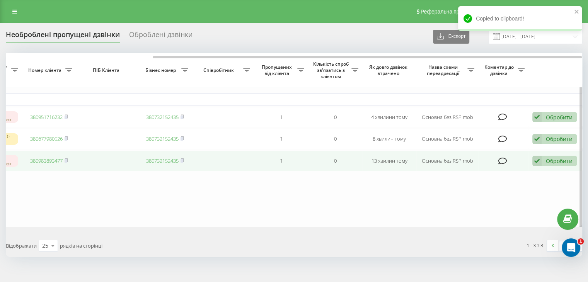
click at [552, 161] on div "Обробити" at bounding box center [559, 160] width 27 height 7
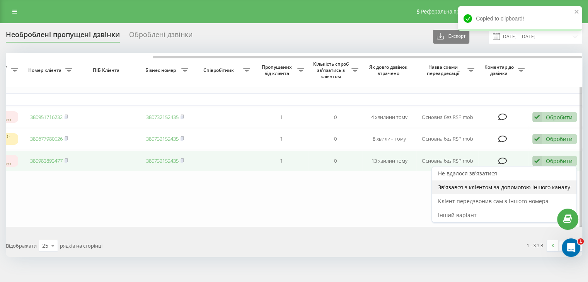
click at [520, 194] on div "Зв'язався з клієнтом за допомогою іншого каналу" at bounding box center [504, 187] width 145 height 14
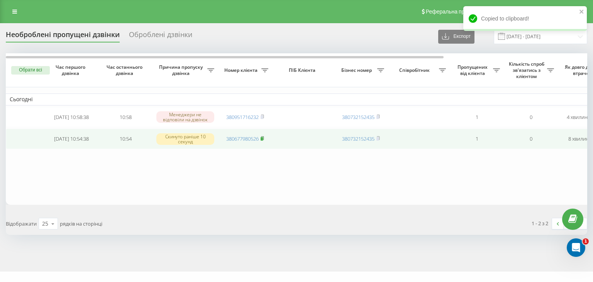
click at [264, 138] on icon at bounding box center [262, 137] width 3 height 3
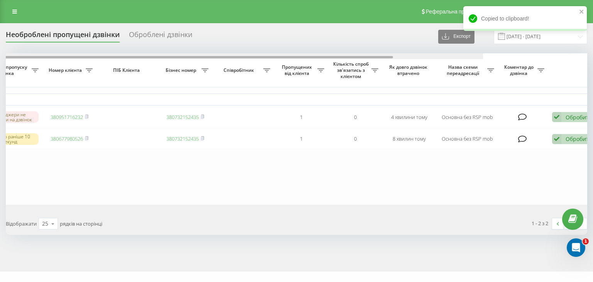
scroll to position [0, 190]
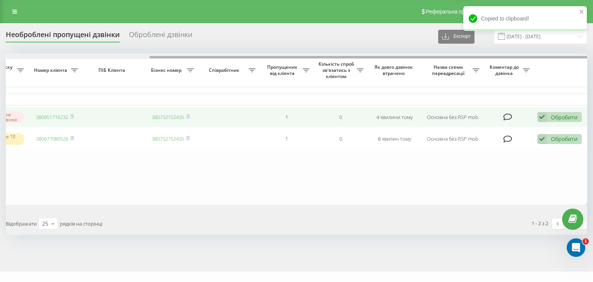
drag, startPoint x: 264, startPoint y: 56, endPoint x: 518, endPoint y: 122, distance: 262.3
click at [486, 83] on div "Обрати всі Час першого дзвінка Час останнього дзвінка Причина пропуску дзвінка …" at bounding box center [297, 128] width 582 height 151
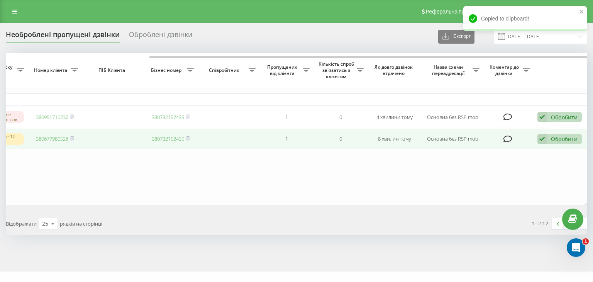
click at [552, 141] on div "Обробити" at bounding box center [564, 138] width 27 height 7
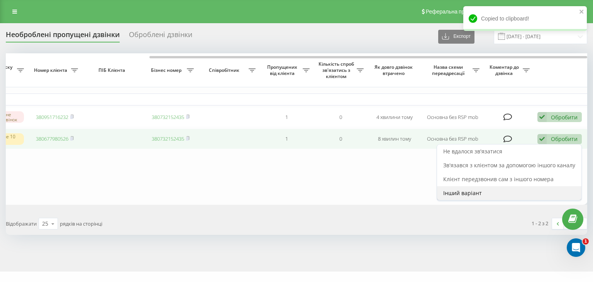
click at [505, 198] on div "Інший варіант" at bounding box center [509, 193] width 145 height 14
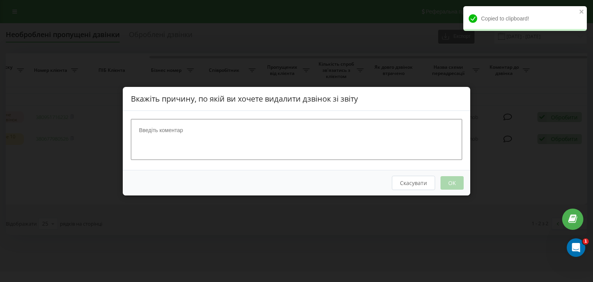
click at [249, 125] on textarea at bounding box center [297, 139] width 332 height 41
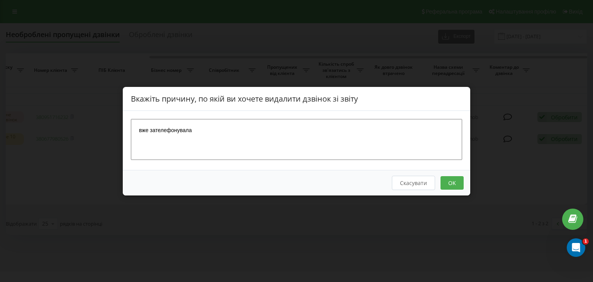
type textarea "вже зателефонувала"
click at [457, 185] on button "OK" at bounding box center [452, 183] width 23 height 14
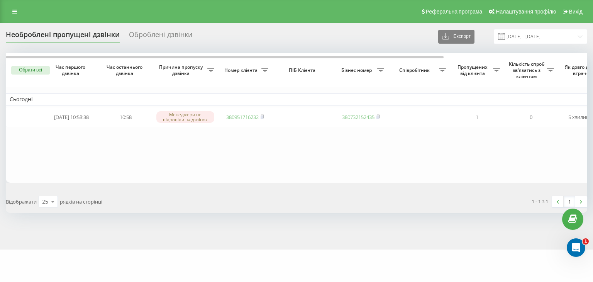
drag, startPoint x: 264, startPoint y: 116, endPoint x: 259, endPoint y: 105, distance: 12.1
click at [263, 116] on rect at bounding box center [262, 117] width 2 height 3
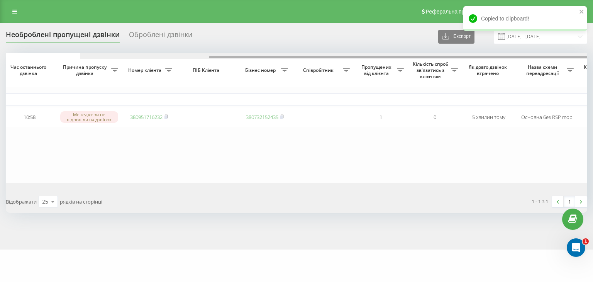
scroll to position [0, 0]
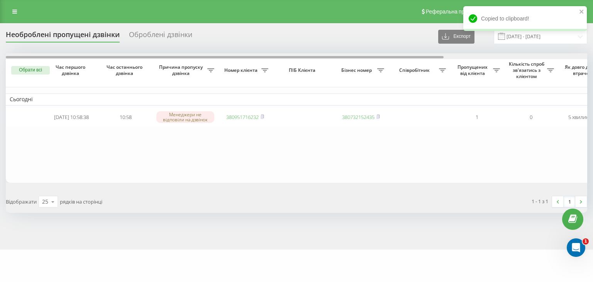
drag, startPoint x: 301, startPoint y: 57, endPoint x: 88, endPoint y: 1, distance: 219.4
click at [166, 45] on div "Необроблені пропущені дзвінки Оброблені дзвінки Експорт .csv .xlsx 21.09.2025 -…" at bounding box center [297, 121] width 582 height 184
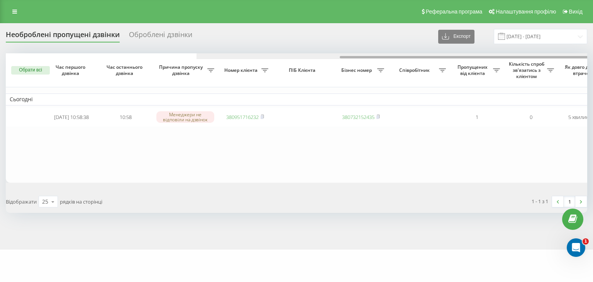
scroll to position [0, 190]
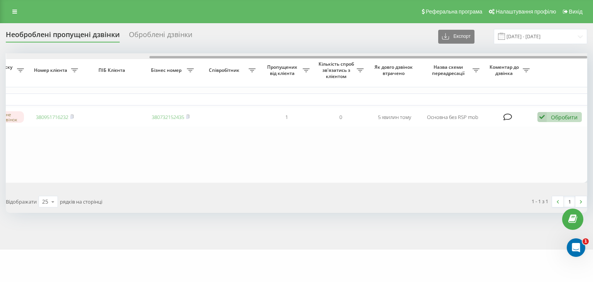
drag, startPoint x: 306, startPoint y: 55, endPoint x: 447, endPoint y: 55, distance: 140.6
click at [447, 55] on div at bounding box center [297, 56] width 582 height 6
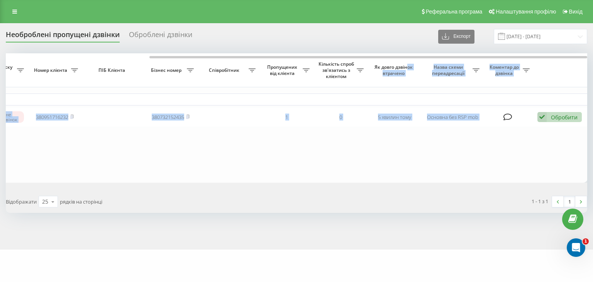
drag, startPoint x: 448, startPoint y: 55, endPoint x: 408, endPoint y: 60, distance: 40.5
click at [408, 60] on div "Обрати всі Час першого дзвінка Час останнього дзвінка Причина пропуску дзвінка …" at bounding box center [297, 117] width 582 height 129
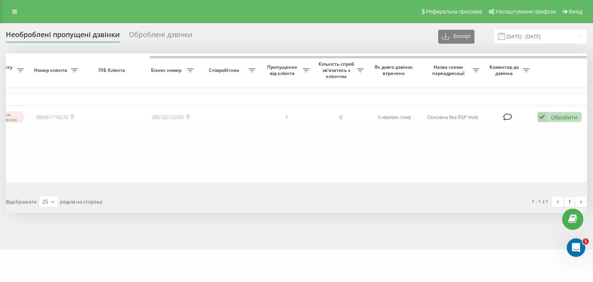
click at [255, 80] on th "Співробітник" at bounding box center [229, 70] width 62 height 34
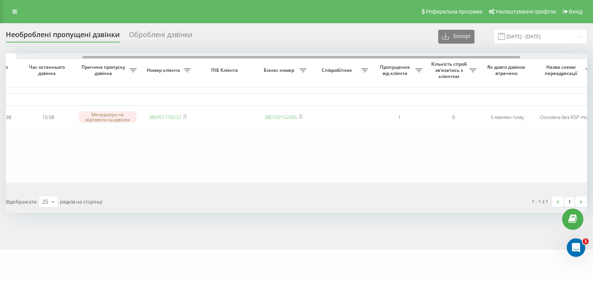
scroll to position [0, 0]
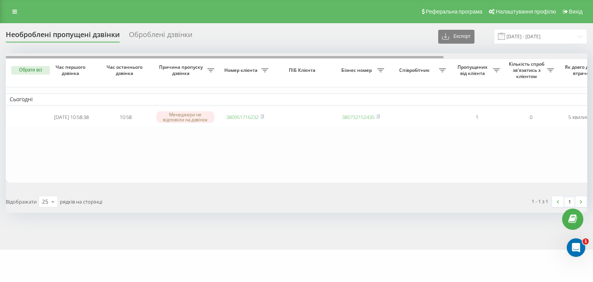
drag, startPoint x: 308, startPoint y: 57, endPoint x: 119, endPoint y: 57, distance: 188.9
click at [119, 57] on div at bounding box center [225, 57] width 438 height 2
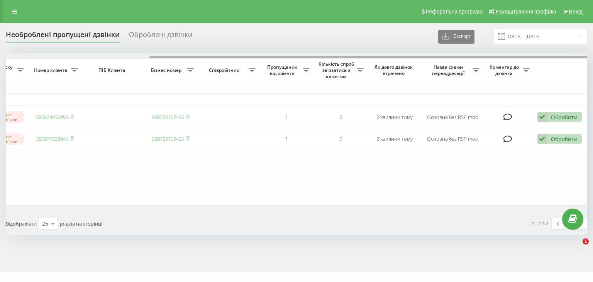
click at [303, 58] on div at bounding box center [297, 56] width 582 height 6
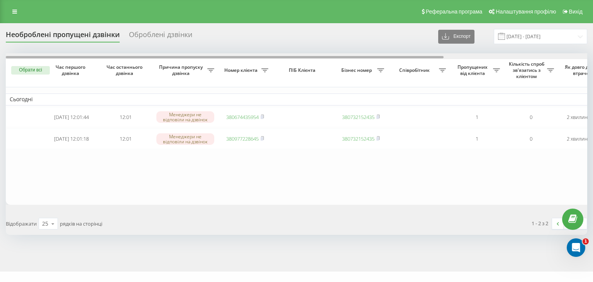
drag, startPoint x: 330, startPoint y: 57, endPoint x: 122, endPoint y: 67, distance: 207.7
click at [122, 59] on div at bounding box center [297, 56] width 582 height 6
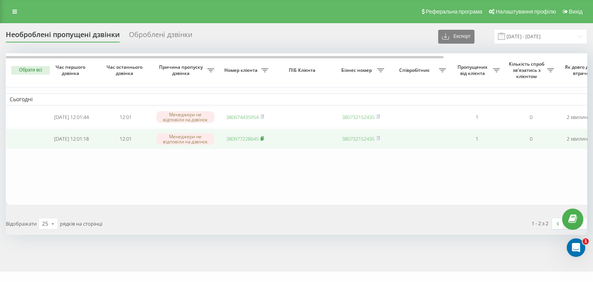
click at [262, 141] on rect at bounding box center [262, 138] width 2 height 3
click at [262, 139] on icon at bounding box center [262, 138] width 3 height 5
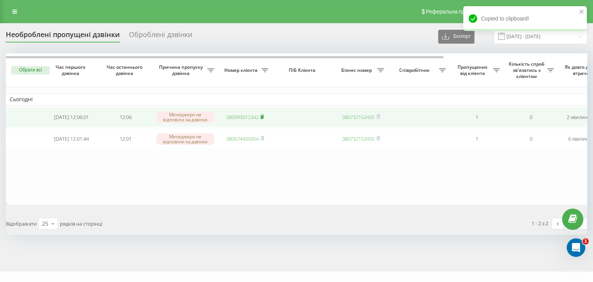
click at [262, 116] on rect at bounding box center [262, 117] width 2 height 3
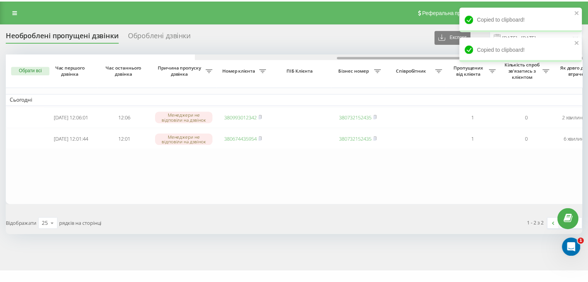
scroll to position [0, 190]
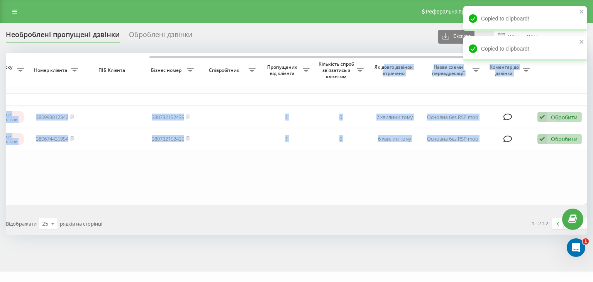
drag, startPoint x: 264, startPoint y: 56, endPoint x: 422, endPoint y: 68, distance: 158.5
click at [407, 63] on div "Обрати всі Час першого дзвінка Час останнього дзвінка Причина пропуску дзвінка …" at bounding box center [297, 128] width 582 height 151
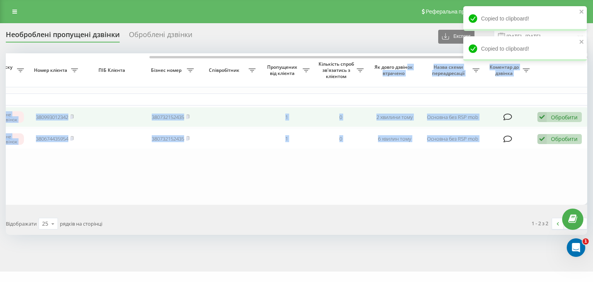
click at [547, 117] on div "Обробити Не вдалося зв'язатися Зв'язався з клієнтом за допомогою іншого каналу …" at bounding box center [560, 117] width 44 height 10
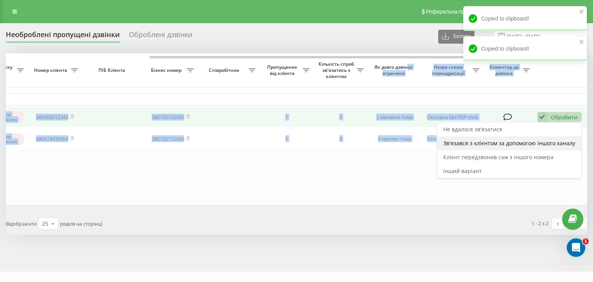
click at [521, 144] on span "Зв'язався з клієнтом за допомогою іншого каналу" at bounding box center [510, 142] width 132 height 7
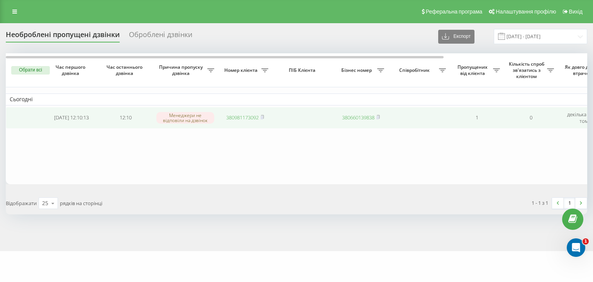
click at [261, 115] on span "380981173092" at bounding box center [245, 117] width 38 height 7
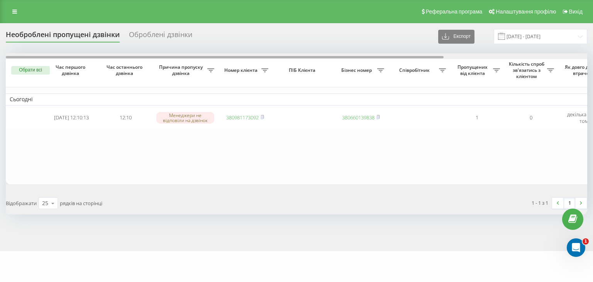
drag, startPoint x: 317, startPoint y: 58, endPoint x: 162, endPoint y: 17, distance: 160.1
click at [210, 51] on div "Необроблені пропущені дзвінки Оброблені дзвінки Експорт .csv .xlsx 21.09.2025 -…" at bounding box center [297, 121] width 582 height 185
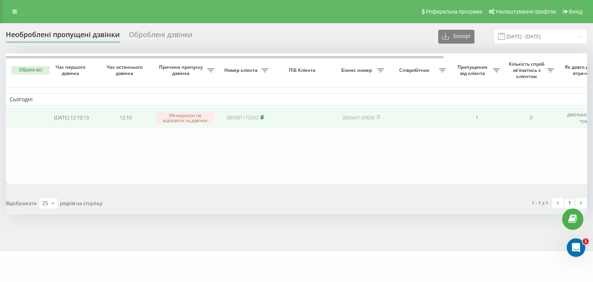
click at [264, 116] on icon at bounding box center [262, 116] width 3 height 3
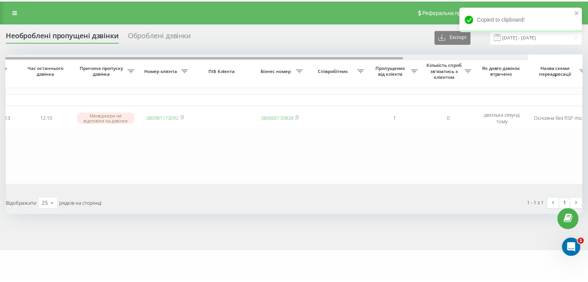
scroll to position [0, 190]
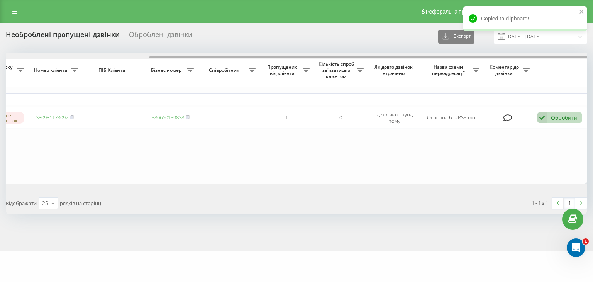
drag, startPoint x: 242, startPoint y: 56, endPoint x: 519, endPoint y: 78, distance: 278.3
click at [490, 59] on div at bounding box center [297, 56] width 582 height 6
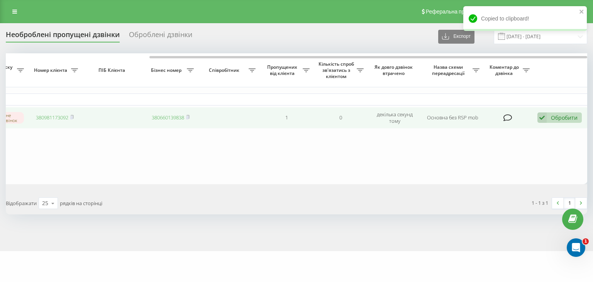
click at [556, 117] on div "Обробити" at bounding box center [564, 117] width 27 height 7
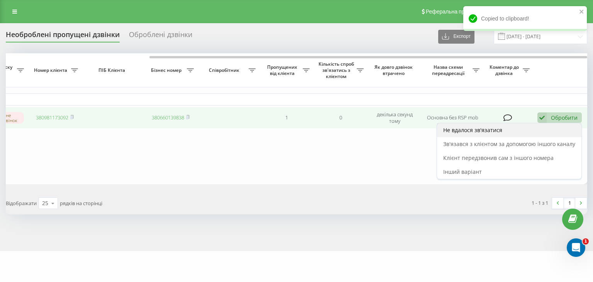
click at [513, 133] on div "Не вдалося зв'язатися" at bounding box center [509, 130] width 145 height 14
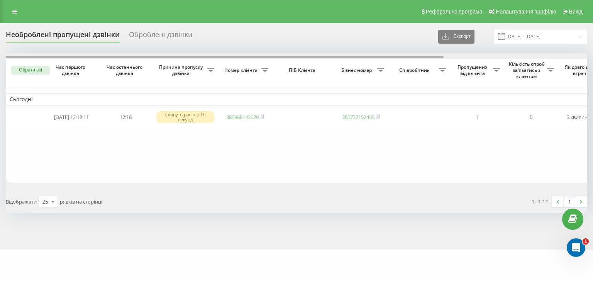
drag, startPoint x: 269, startPoint y: 58, endPoint x: 234, endPoint y: 91, distance: 48.1
click at [162, 60] on div "Обрати всі Час першого дзвінка Час останнього дзвінка Причина пропуску дзвінка …" at bounding box center [297, 117] width 582 height 129
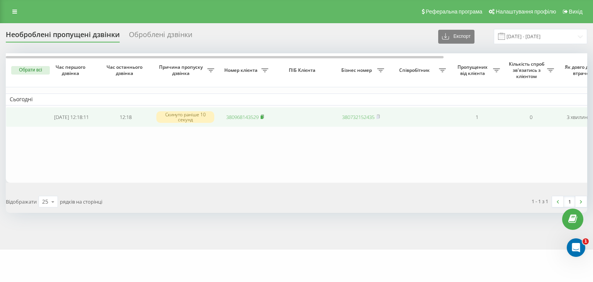
click at [264, 116] on icon at bounding box center [262, 116] width 3 height 5
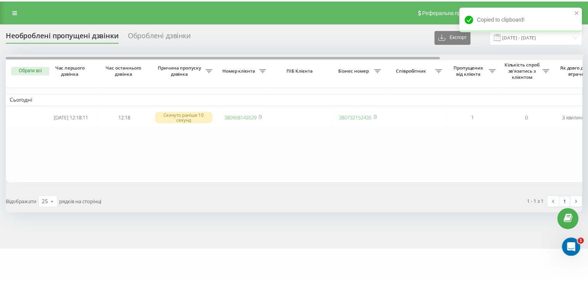
scroll to position [0, 190]
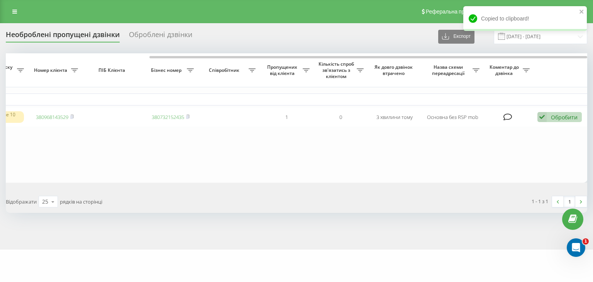
drag, startPoint x: 272, startPoint y: 59, endPoint x: 462, endPoint y: 64, distance: 189.8
click at [459, 62] on div "Обрати всі Час першого дзвінка Час останнього дзвінка Причина пропуску дзвінка …" at bounding box center [297, 117] width 582 height 129
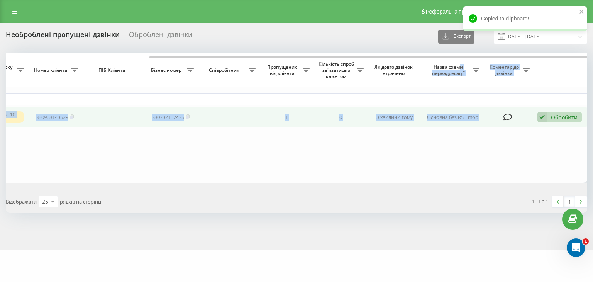
click at [546, 116] on icon at bounding box center [542, 117] width 9 height 10
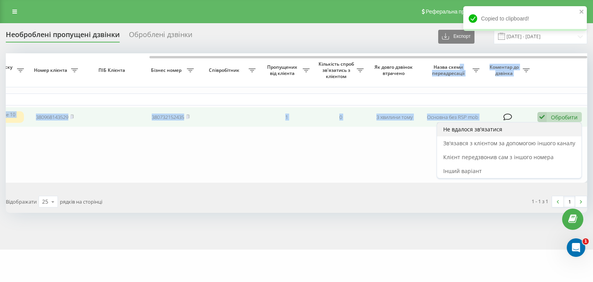
click at [526, 131] on div "Не вдалося зв'язатися" at bounding box center [509, 129] width 145 height 14
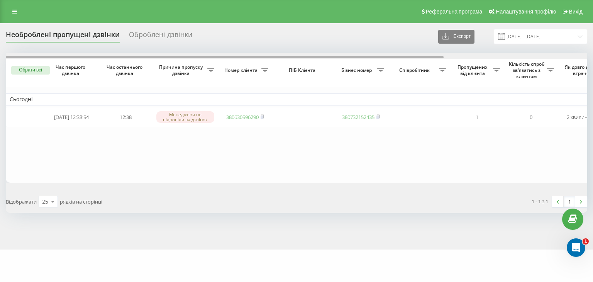
scroll to position [0, 190]
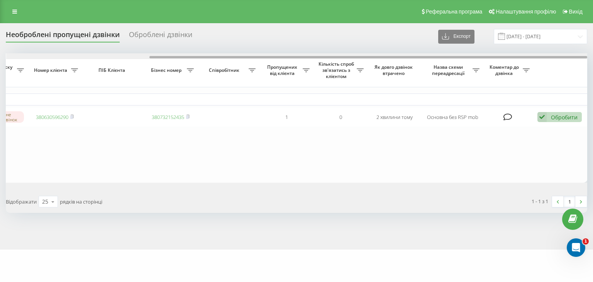
drag, startPoint x: 286, startPoint y: 55, endPoint x: 356, endPoint y: 56, distance: 70.3
click at [356, 56] on div at bounding box center [297, 56] width 582 height 6
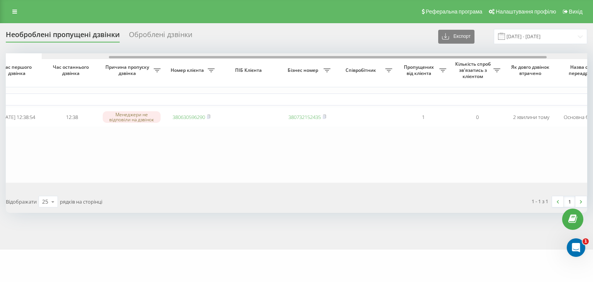
scroll to position [0, 0]
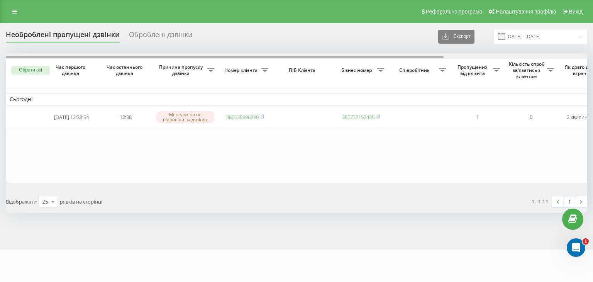
drag, startPoint x: 377, startPoint y: 58, endPoint x: 162, endPoint y: 68, distance: 214.7
click at [162, 61] on div "Обрати всі Час першого дзвінка Час останнього дзвінка Причина пропуску дзвінка …" at bounding box center [297, 117] width 582 height 129
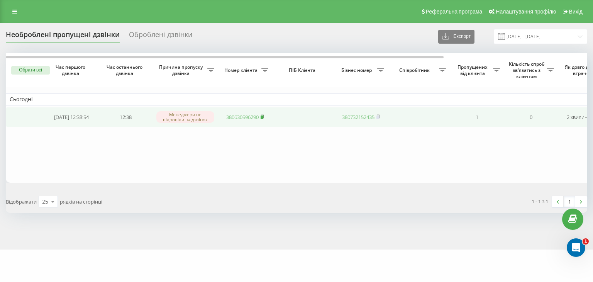
click at [262, 117] on rect at bounding box center [262, 117] width 2 height 3
click at [264, 115] on icon at bounding box center [262, 116] width 3 height 5
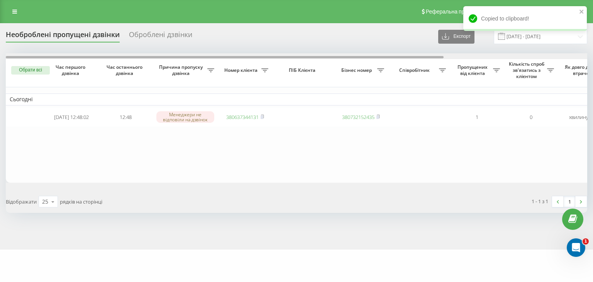
drag, startPoint x: 338, startPoint y: 56, endPoint x: 138, endPoint y: 24, distance: 202.3
click at [194, 54] on div at bounding box center [297, 56] width 582 height 6
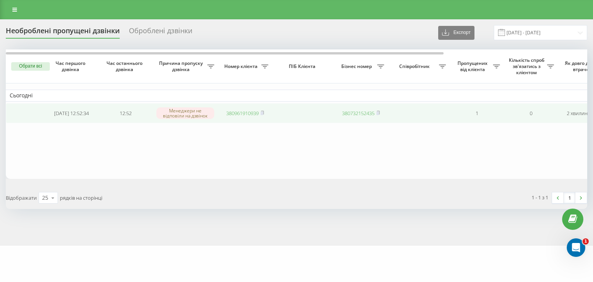
click at [258, 112] on td "380961910939" at bounding box center [245, 113] width 54 height 20
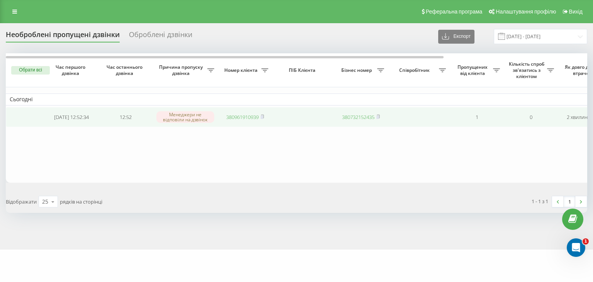
click at [262, 113] on td "380961910939" at bounding box center [245, 117] width 54 height 20
click at [264, 116] on icon at bounding box center [262, 116] width 3 height 5
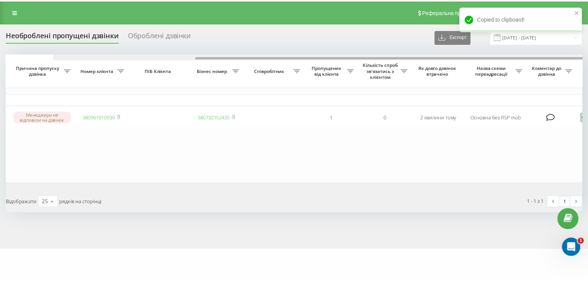
scroll to position [0, 190]
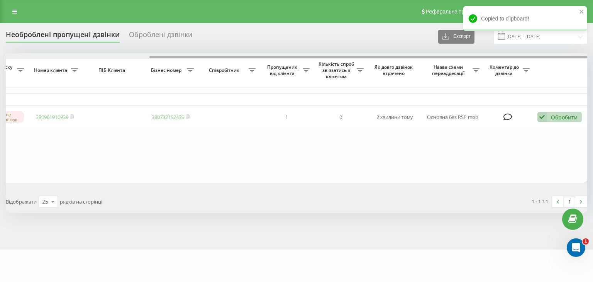
drag, startPoint x: 270, startPoint y: 56, endPoint x: 576, endPoint y: 59, distance: 305.3
click at [571, 57] on div at bounding box center [369, 57] width 438 height 2
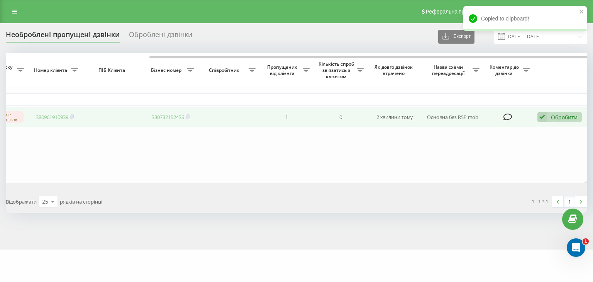
click at [569, 116] on div "Обробити" at bounding box center [564, 117] width 27 height 7
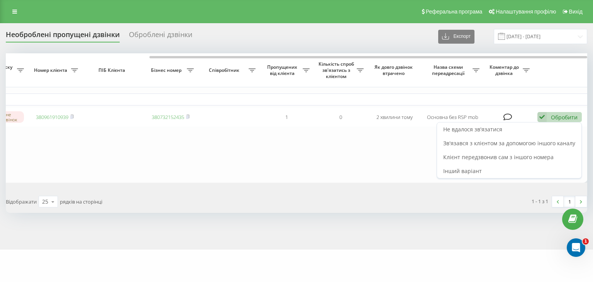
drag, startPoint x: 515, startPoint y: 131, endPoint x: 347, endPoint y: 135, distance: 168.9
click at [515, 131] on div "Не вдалося зв'язатися" at bounding box center [509, 129] width 145 height 14
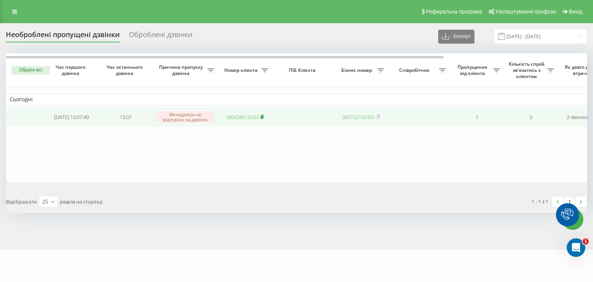
click at [263, 116] on rect at bounding box center [262, 117] width 2 height 3
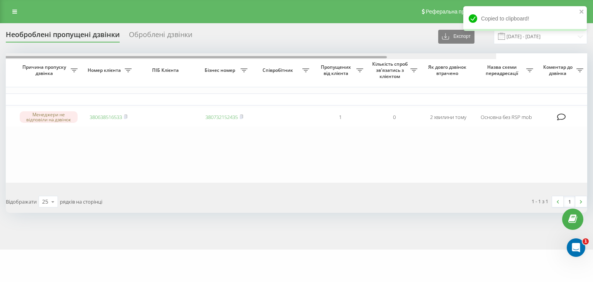
scroll to position [0, 190]
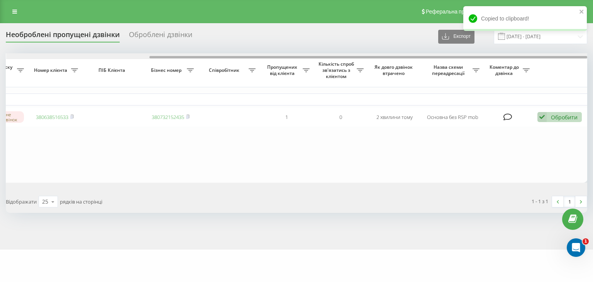
drag, startPoint x: 295, startPoint y: 56, endPoint x: 482, endPoint y: 65, distance: 186.8
click at [476, 63] on div "Обрати всі Час першого дзвінка Час останнього дзвінка Причина пропуску дзвінка …" at bounding box center [297, 117] width 582 height 129
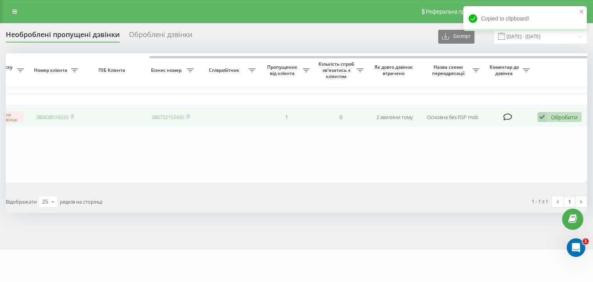
click at [557, 120] on div "Обробити" at bounding box center [564, 117] width 27 height 7
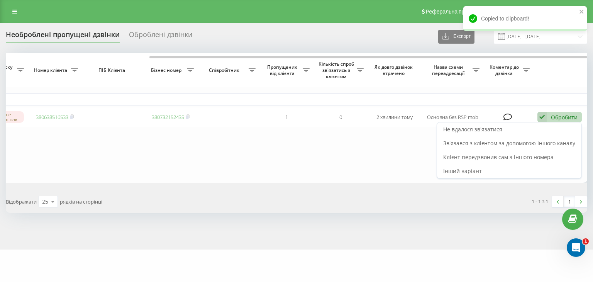
click at [295, 143] on table "Сьогодні [DATE] 13:07:49 13:07 Менеджери не відповіли на дзвінок 380638516533 3…" at bounding box center [201, 117] width 773 height 129
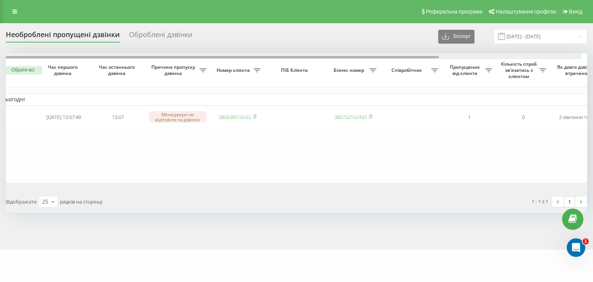
scroll to position [0, 0]
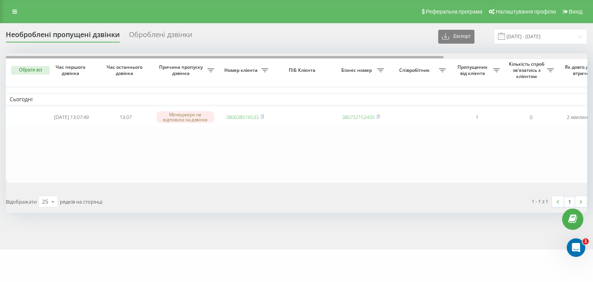
drag, startPoint x: 338, startPoint y: 56, endPoint x: 172, endPoint y: 25, distance: 169.8
click at [173, 26] on div "Необроблені пропущені дзвінки Оброблені дзвінки Експорт .csv .xlsx [DATE] - [DA…" at bounding box center [296, 136] width 593 height 226
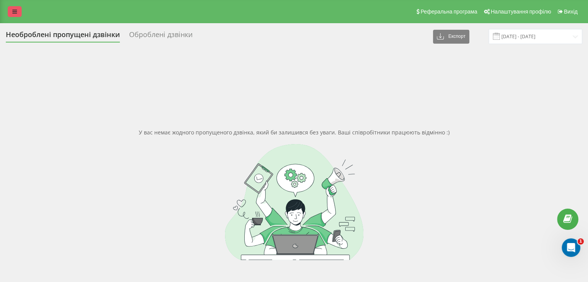
click at [19, 11] on link at bounding box center [15, 11] width 14 height 11
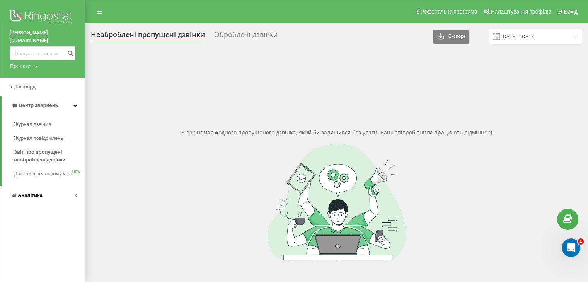
click at [48, 190] on link "Аналiтика" at bounding box center [42, 195] width 85 height 19
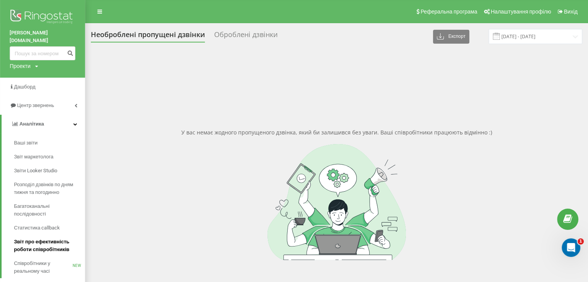
click at [51, 238] on span "Звіт про ефективність роботи співробітників" at bounding box center [47, 245] width 67 height 15
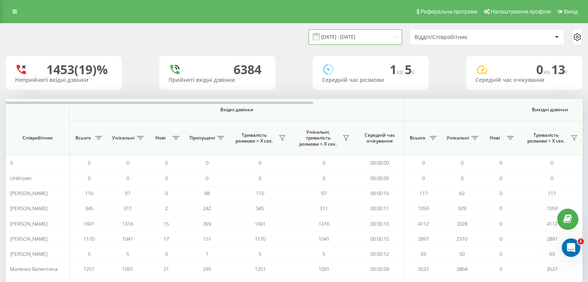
click at [348, 37] on input "[DATE] - [DATE]" at bounding box center [355, 36] width 94 height 15
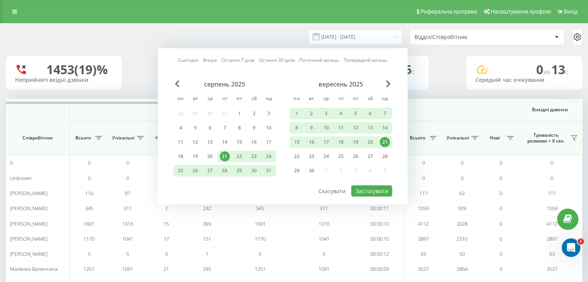
click at [192, 59] on link "Сьогодні" at bounding box center [188, 59] width 20 height 7
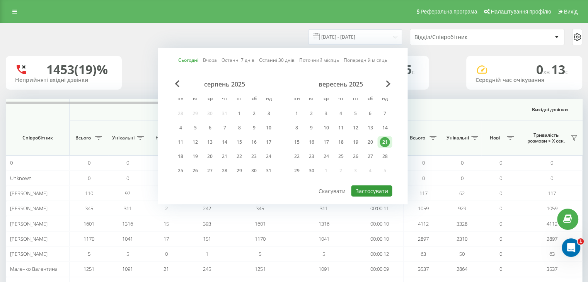
click at [376, 188] on button "Застосувати" at bounding box center [371, 190] width 41 height 11
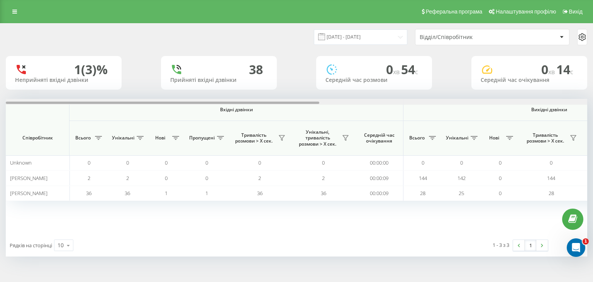
drag, startPoint x: 145, startPoint y: 102, endPoint x: 113, endPoint y: 68, distance: 47.3
click at [113, 68] on div "21.09.2025 - 21.09.2025 Відділ/Співробітник 1 (3)% Неприйняті вхідні дзвінки 38…" at bounding box center [297, 140] width 582 height 233
drag, startPoint x: 152, startPoint y: 102, endPoint x: 115, endPoint y: 85, distance: 41.0
click at [116, 85] on div "21.09.2025 - 21.09.2025 Відділ/Співробітник 1 (3)% Неприйняті вхідні дзвінки 38…" at bounding box center [297, 140] width 582 height 233
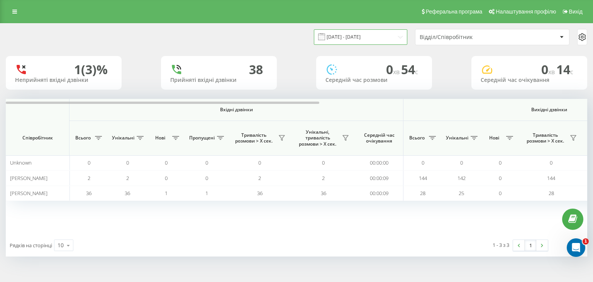
click at [386, 40] on input "[DATE] - [DATE]" at bounding box center [361, 36] width 94 height 15
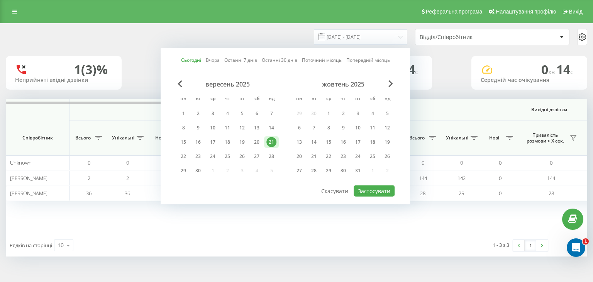
click at [213, 58] on link "Вчора" at bounding box center [213, 59] width 14 height 7
click at [389, 188] on button "Застосувати" at bounding box center [374, 190] width 41 height 11
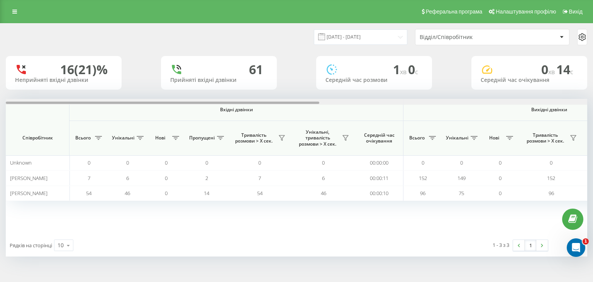
drag, startPoint x: 247, startPoint y: 104, endPoint x: 196, endPoint y: 100, distance: 51.1
click at [195, 103] on div at bounding box center [163, 103] width 314 height 2
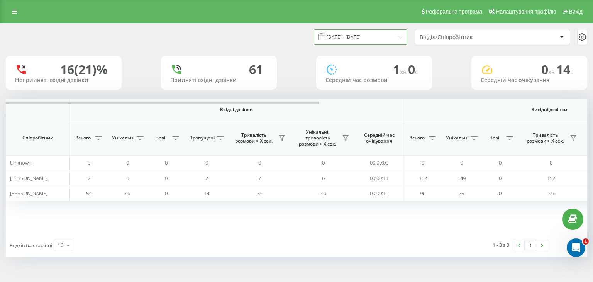
click at [352, 36] on input "20.09.2025 - 20.09.2025" at bounding box center [361, 36] width 94 height 15
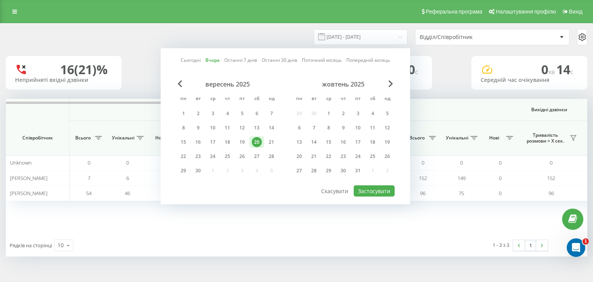
click at [194, 58] on link "Сьогодні" at bounding box center [191, 59] width 20 height 7
click at [374, 188] on button "Застосувати" at bounding box center [374, 190] width 41 height 11
type input "[DATE] - [DATE]"
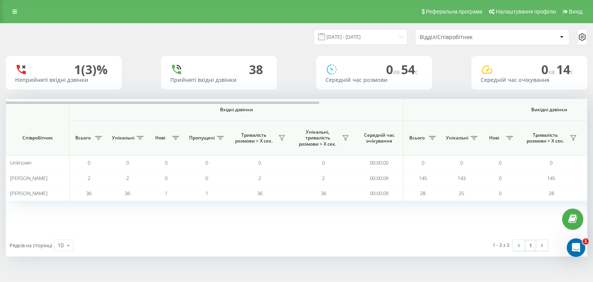
click at [10, 8] on link at bounding box center [15, 11] width 14 height 11
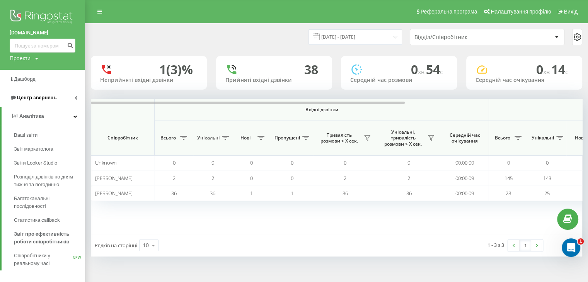
click at [56, 103] on link "Центр звернень" at bounding box center [42, 97] width 85 height 19
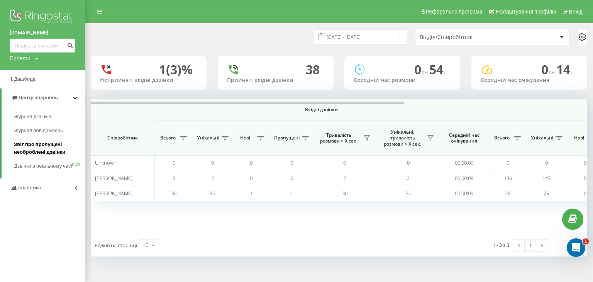
click at [53, 144] on span "Звіт про пропущені необроблені дзвінки" at bounding box center [47, 148] width 67 height 15
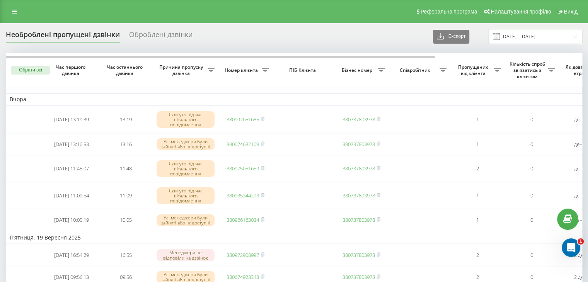
click at [523, 36] on input "21.08.2025 - 21.09.2025" at bounding box center [535, 36] width 94 height 15
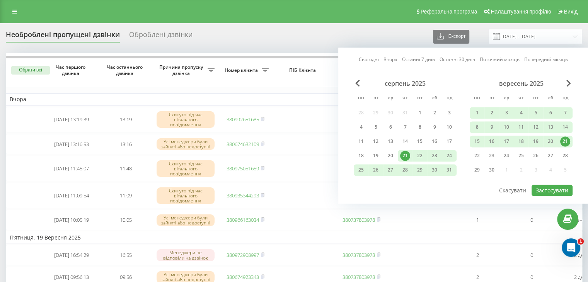
click at [375, 58] on link "Сьогодні" at bounding box center [369, 59] width 20 height 7
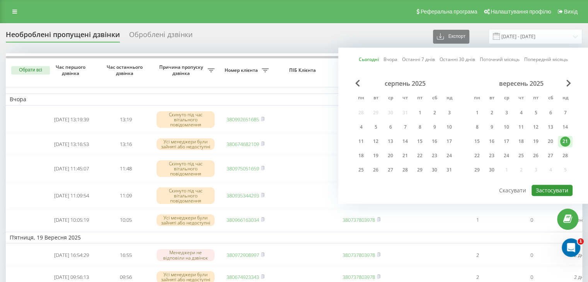
click at [559, 186] on button "Застосувати" at bounding box center [551, 190] width 41 height 11
type input "[DATE] - [DATE]"
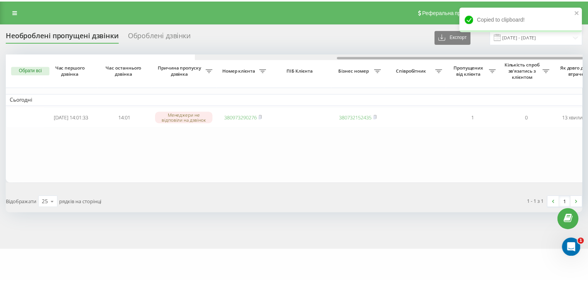
scroll to position [0, 190]
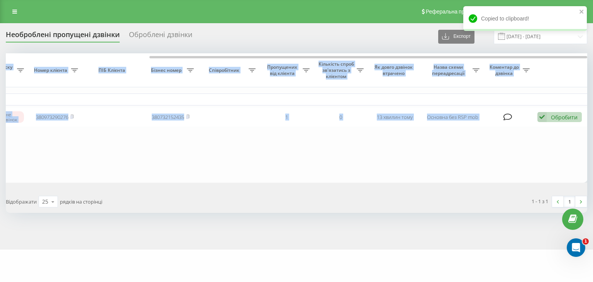
drag, startPoint x: 255, startPoint y: 58, endPoint x: 539, endPoint y: 63, distance: 284.0
click at [541, 61] on div "Обрати всі Час першого дзвінка Час останнього дзвінка Причина пропуску дзвінка …" at bounding box center [297, 117] width 582 height 129
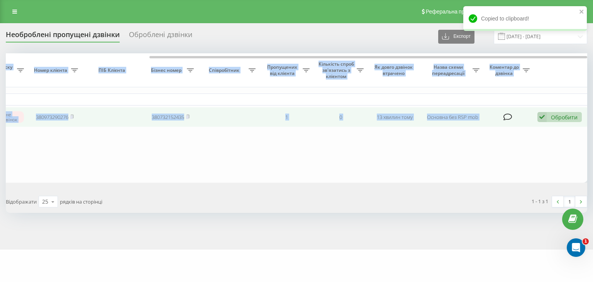
click at [556, 117] on div "Обробити" at bounding box center [564, 117] width 27 height 7
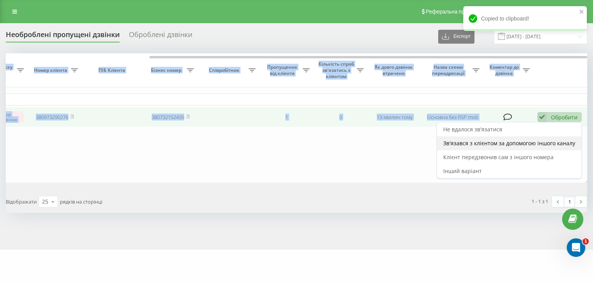
click at [503, 143] on span "Зв'язався з клієнтом за допомогою іншого каналу" at bounding box center [510, 142] width 132 height 7
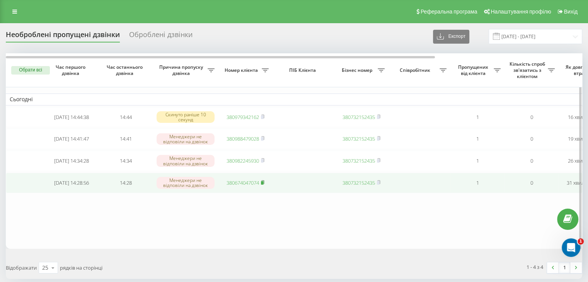
click at [263, 185] on rect at bounding box center [262, 182] width 2 height 3
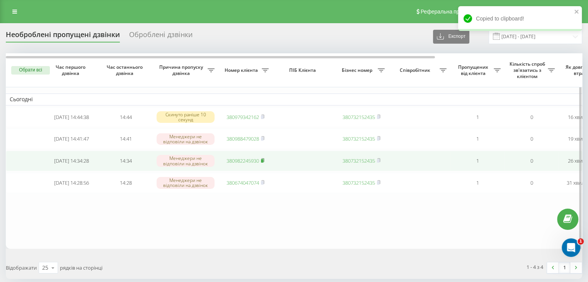
click at [263, 161] on icon at bounding box center [262, 159] width 3 height 3
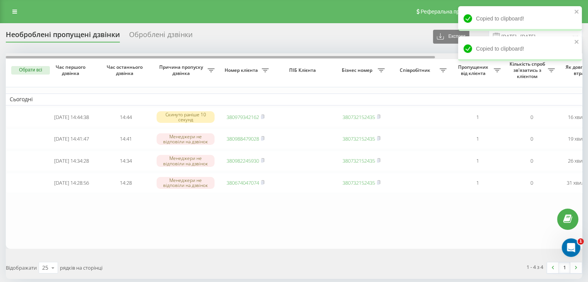
drag, startPoint x: 204, startPoint y: 56, endPoint x: 96, endPoint y: 39, distance: 109.2
click at [107, 55] on div at bounding box center [294, 56] width 576 height 6
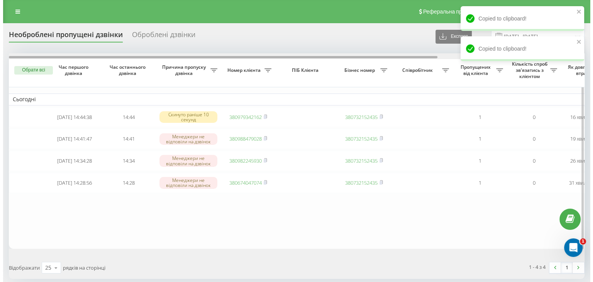
scroll to position [0, 196]
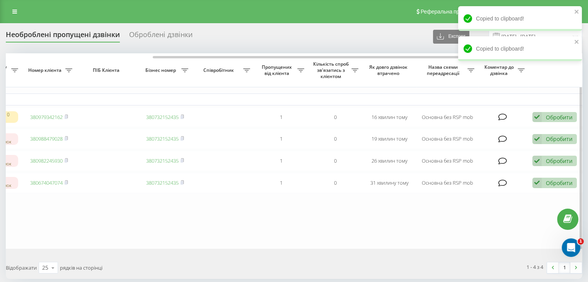
drag, startPoint x: 295, startPoint y: 57, endPoint x: 498, endPoint y: 79, distance: 204.8
click at [482, 68] on div "Обрати всі Час першого дзвінка Час останнього дзвінка Причина пропуску дзвінка …" at bounding box center [294, 150] width 576 height 195
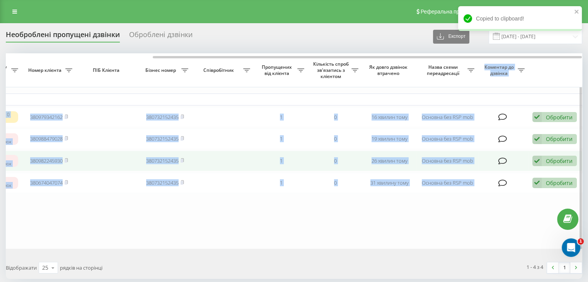
drag, startPoint x: 552, startPoint y: 164, endPoint x: 524, endPoint y: 167, distance: 28.0
click at [552, 164] on div "Обробити" at bounding box center [559, 160] width 27 height 7
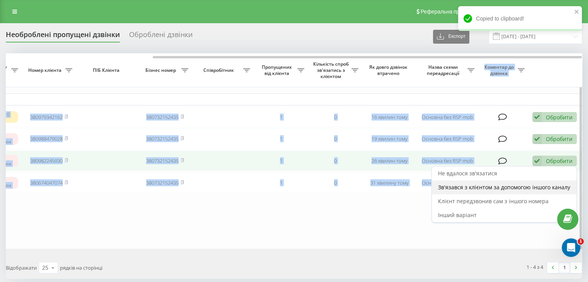
click at [505, 189] on span "Зв'язався з клієнтом за допомогою іншого каналу" at bounding box center [504, 187] width 132 height 7
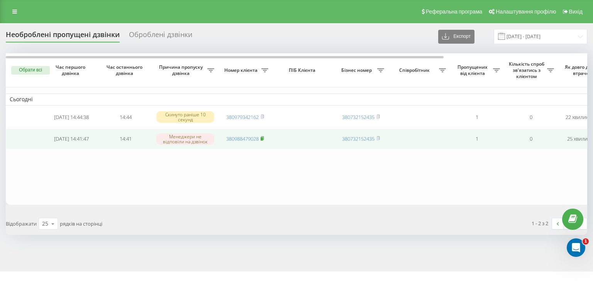
click at [264, 138] on icon at bounding box center [262, 137] width 3 height 3
click at [263, 139] on rect at bounding box center [262, 138] width 2 height 3
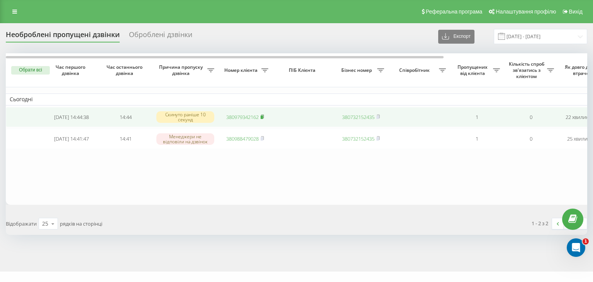
click at [262, 115] on icon at bounding box center [262, 116] width 3 height 5
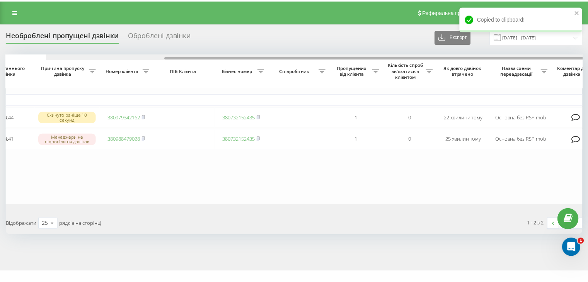
scroll to position [0, 190]
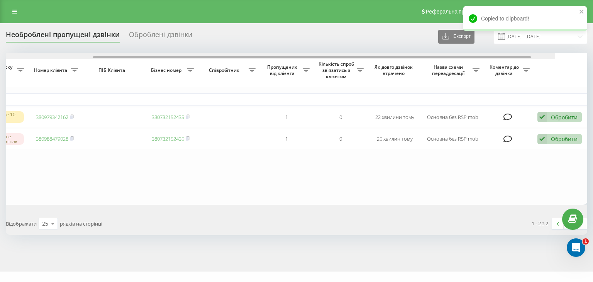
drag, startPoint x: 234, startPoint y: 56, endPoint x: 510, endPoint y: 82, distance: 277.4
click at [481, 68] on div "Обрати всі Час першого дзвінка Час останнього дзвінка Причина пропуску дзвінка …" at bounding box center [297, 128] width 582 height 151
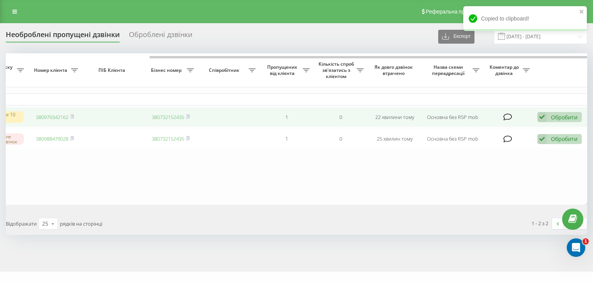
click at [552, 112] on div "Обробити Не вдалося зв'язатися Зв'язався з клієнтом за допомогою іншого каналу …" at bounding box center [560, 117] width 44 height 10
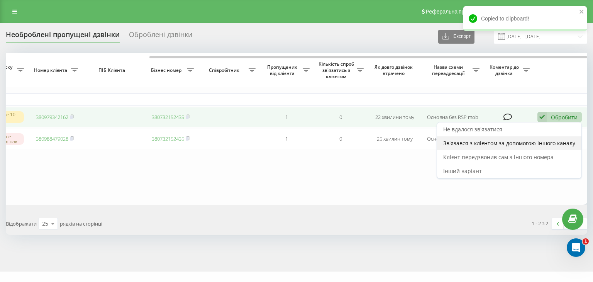
click at [529, 140] on span "Зв'язався з клієнтом за допомогою іншого каналу" at bounding box center [510, 142] width 132 height 7
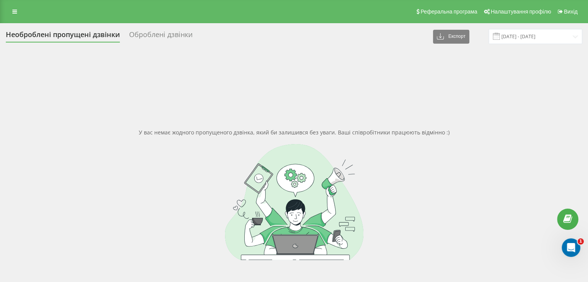
click at [10, 11] on link at bounding box center [15, 11] width 14 height 11
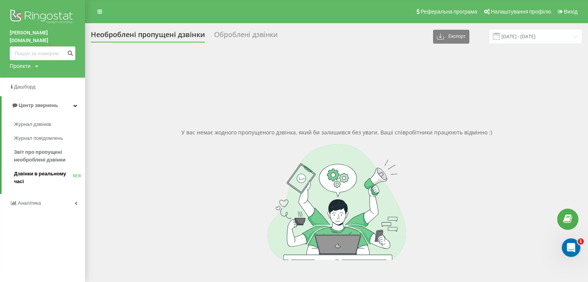
click at [49, 170] on span "Дзвінки в реальному часі" at bounding box center [43, 177] width 59 height 15
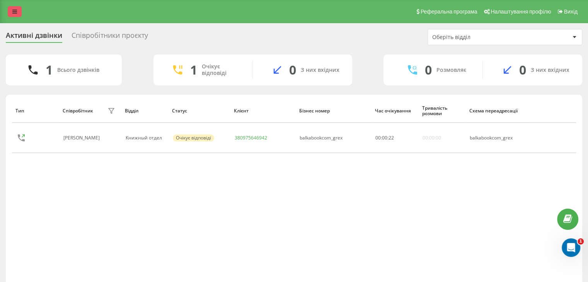
click at [13, 14] on icon at bounding box center [14, 11] width 5 height 5
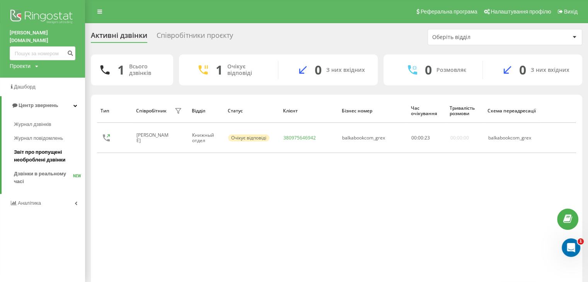
click at [46, 148] on span "Звіт про пропущені необроблені дзвінки" at bounding box center [47, 155] width 67 height 15
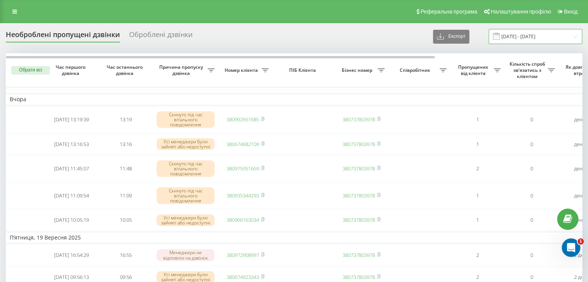
click at [541, 39] on input "21.08.2025 - 21.09.2025" at bounding box center [535, 36] width 94 height 15
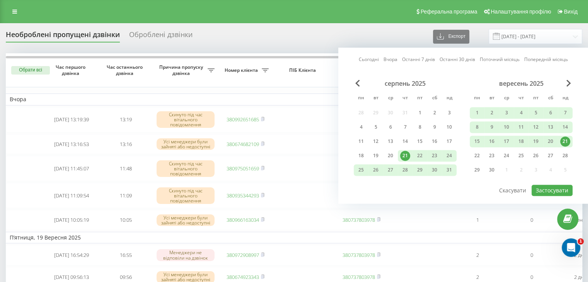
click at [376, 58] on link "Сьогодні" at bounding box center [369, 59] width 20 height 7
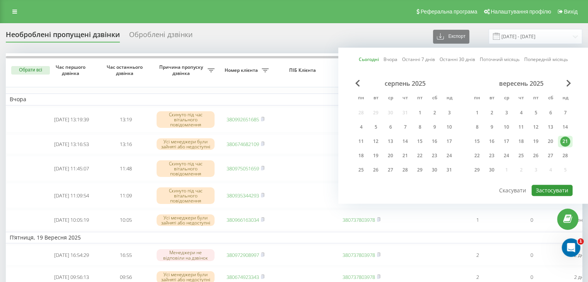
click at [555, 187] on button "Застосувати" at bounding box center [551, 190] width 41 height 11
type input "[DATE] - [DATE]"
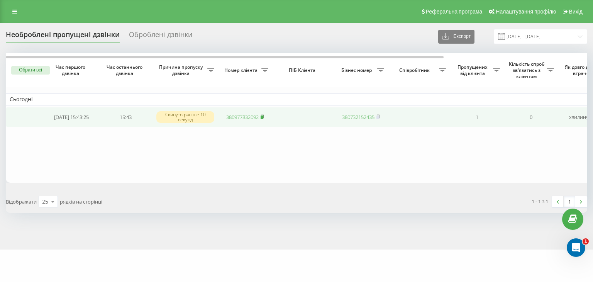
click at [262, 117] on rect at bounding box center [262, 117] width 2 height 3
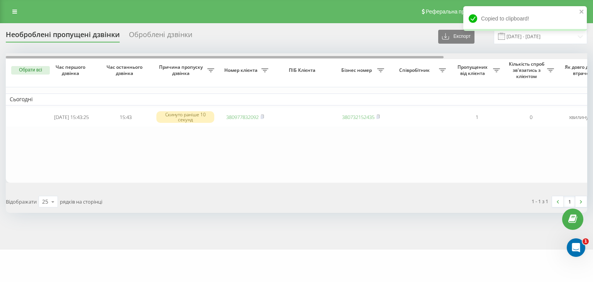
drag, startPoint x: 243, startPoint y: 57, endPoint x: 76, endPoint y: 3, distance: 176.2
click at [143, 31] on div "Необроблені пропущені дзвінки Оброблені дзвінки Експорт .csv .xlsx 21.09.2025 -…" at bounding box center [297, 121] width 582 height 184
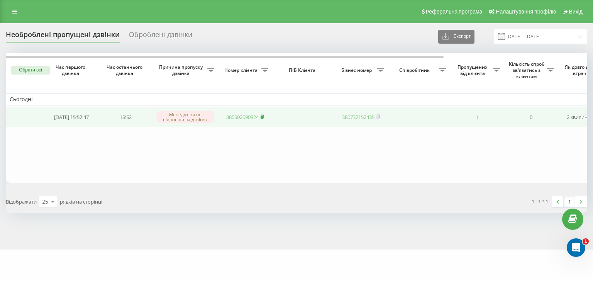
click at [263, 116] on rect at bounding box center [262, 117] width 2 height 3
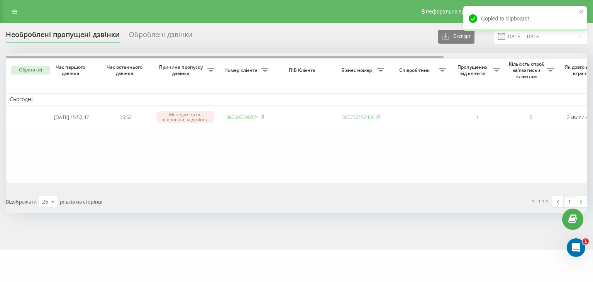
drag, startPoint x: 228, startPoint y: 58, endPoint x: 145, endPoint y: 41, distance: 84.8
click at [158, 46] on div "Необроблені пропущені дзвінки Оброблені дзвінки Експорт .csv .xlsx 21.09.2025 -…" at bounding box center [297, 121] width 582 height 184
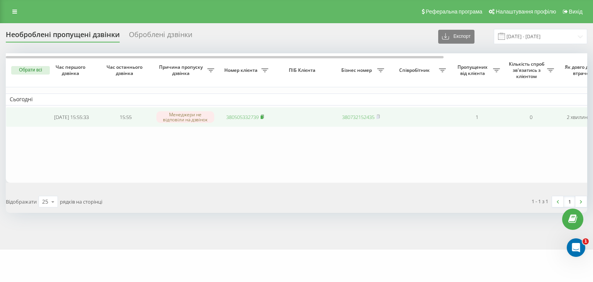
click at [263, 116] on rect at bounding box center [262, 117] width 2 height 3
